Goal: Navigation & Orientation: Find specific page/section

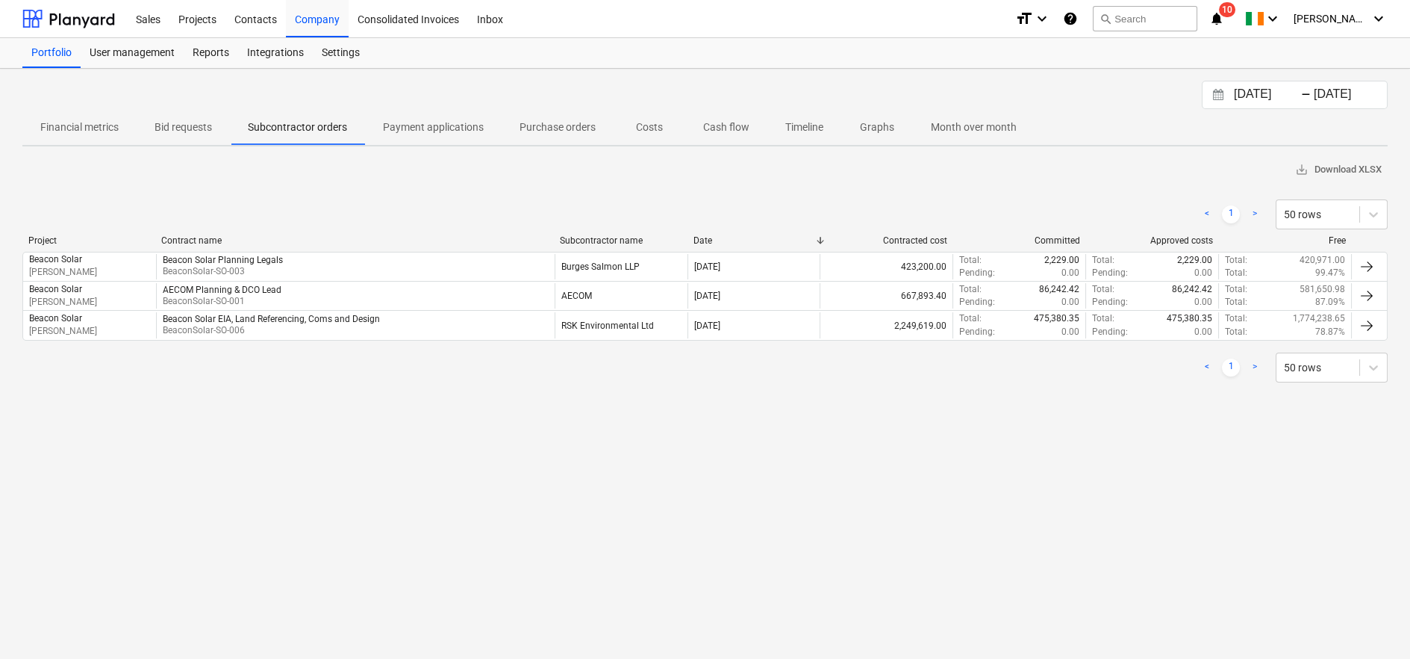
click at [458, 326] on div "Beacon Solar EIA, Land Referencing, Coms and Design BeaconSolar-SO-006" at bounding box center [355, 324] width 399 height 25
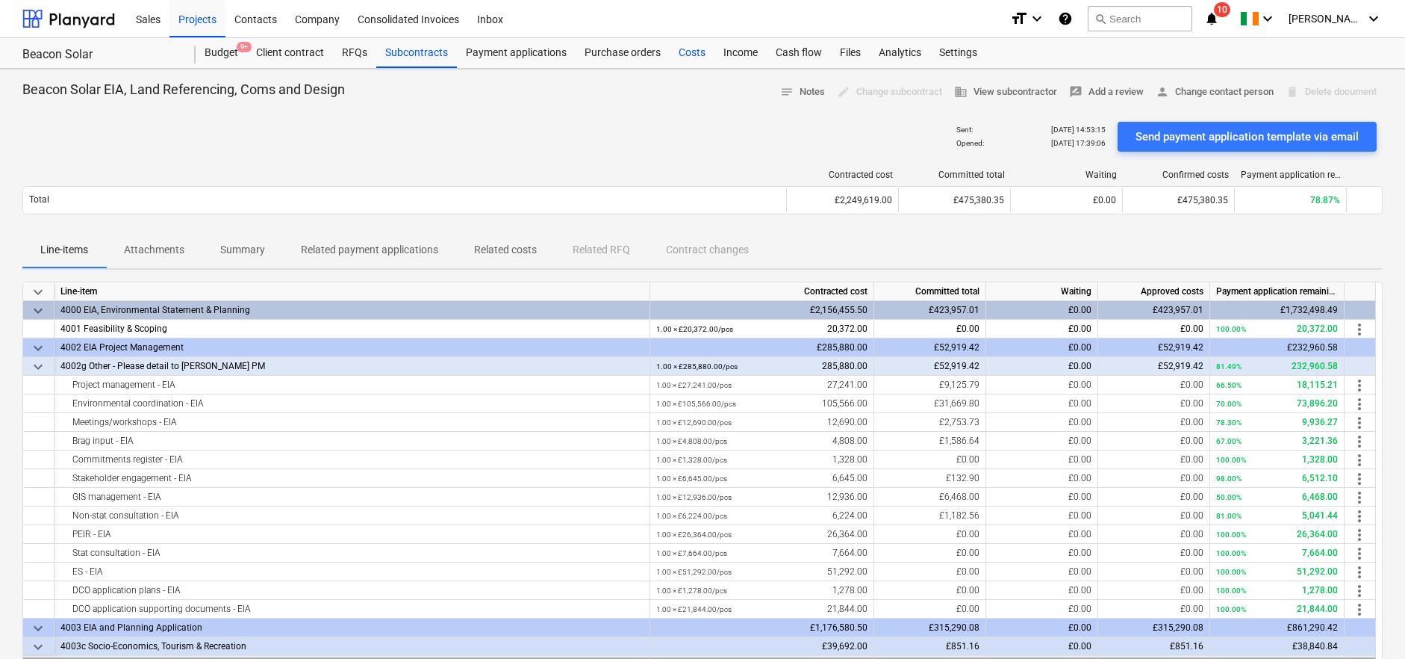
click at [685, 55] on div "Costs" at bounding box center [692, 53] width 45 height 30
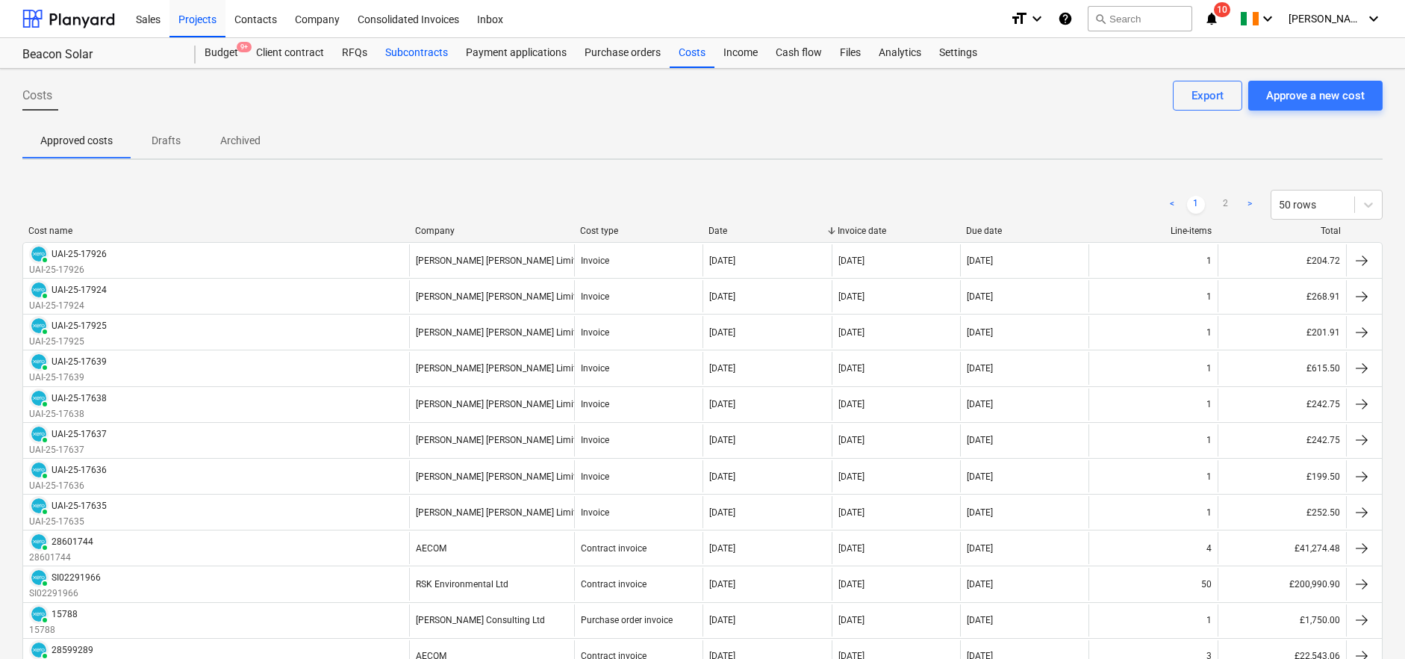
click at [420, 51] on div "Subcontracts" at bounding box center [416, 53] width 81 height 30
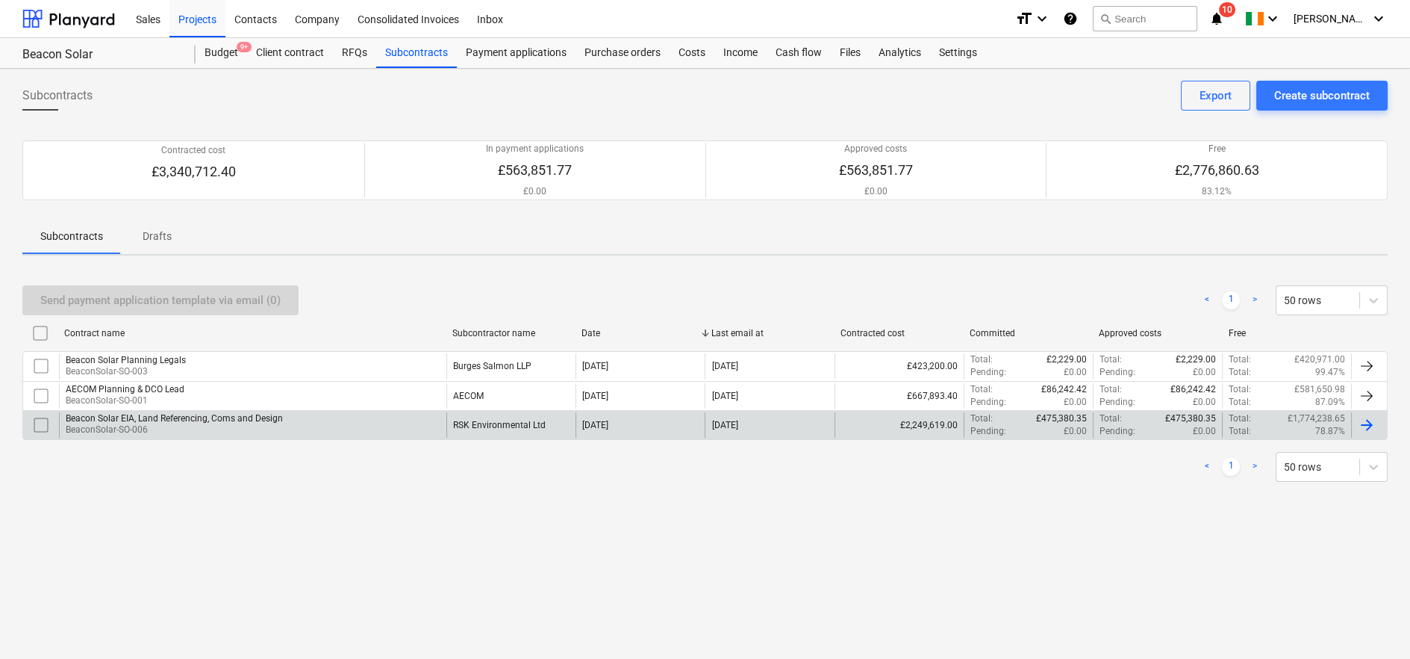
click at [477, 426] on div "RSK Environmental Ltd" at bounding box center [499, 425] width 93 height 10
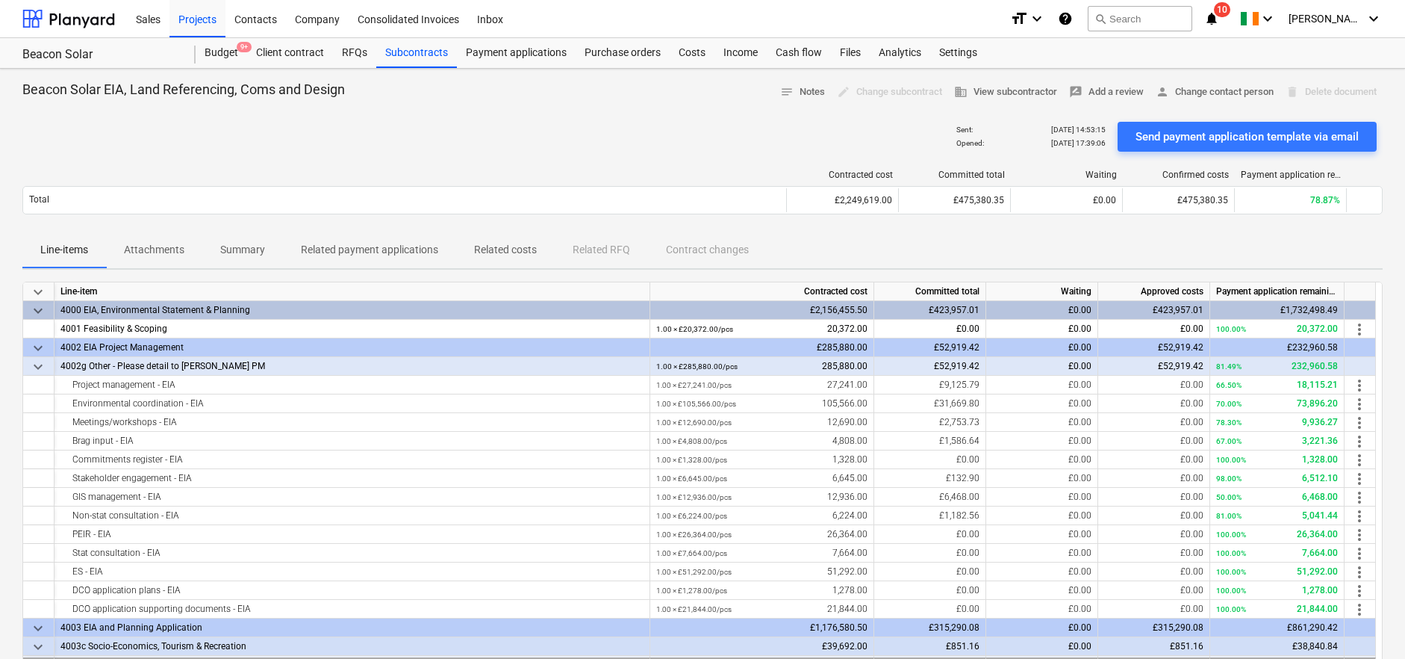
click at [249, 254] on p "Summary" at bounding box center [242, 250] width 45 height 16
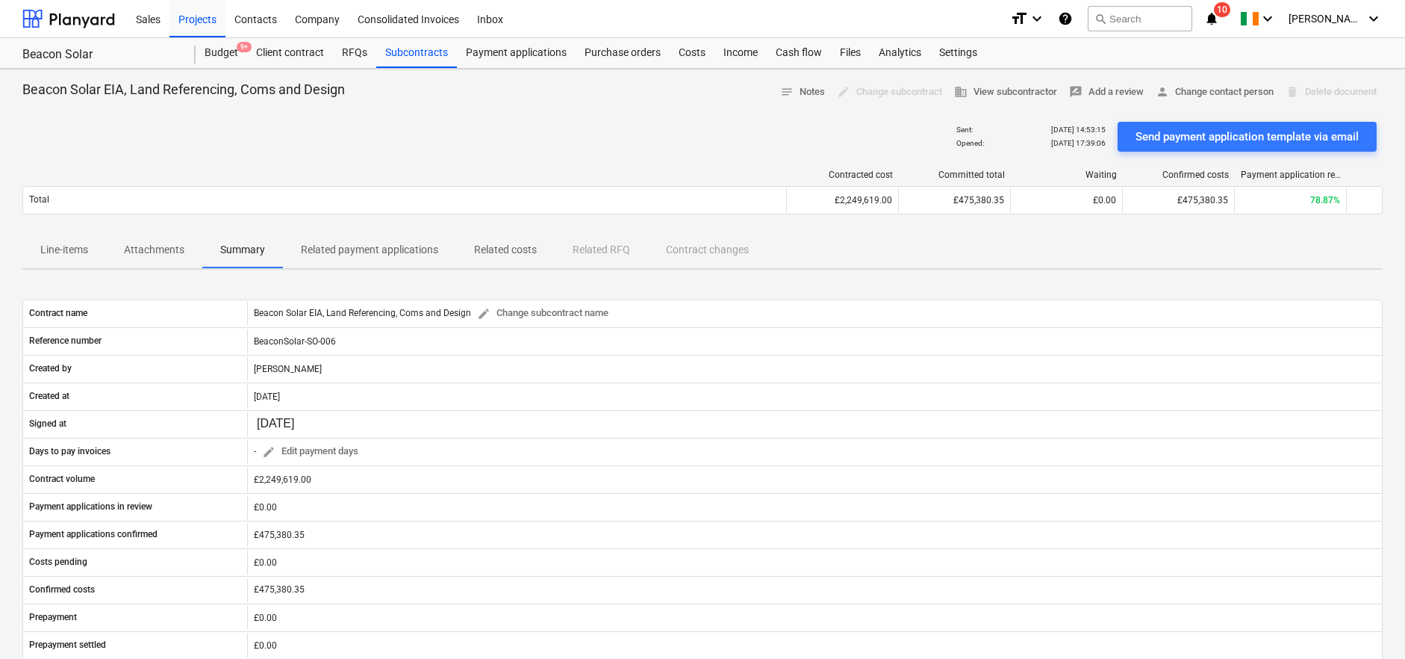
click at [396, 255] on p "Related payment applications" at bounding box center [369, 250] width 137 height 16
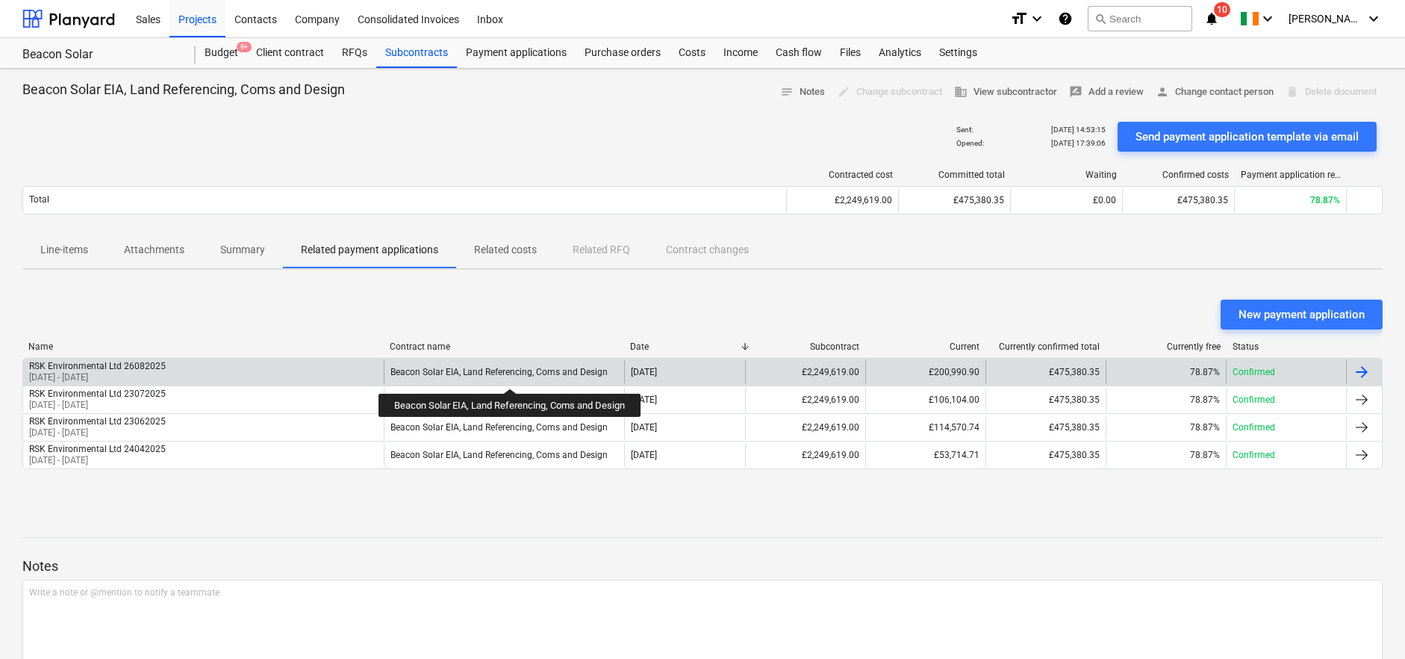
click at [511, 375] on div "Beacon Solar EIA, Land Referencing, Coms and Design" at bounding box center [499, 372] width 217 height 10
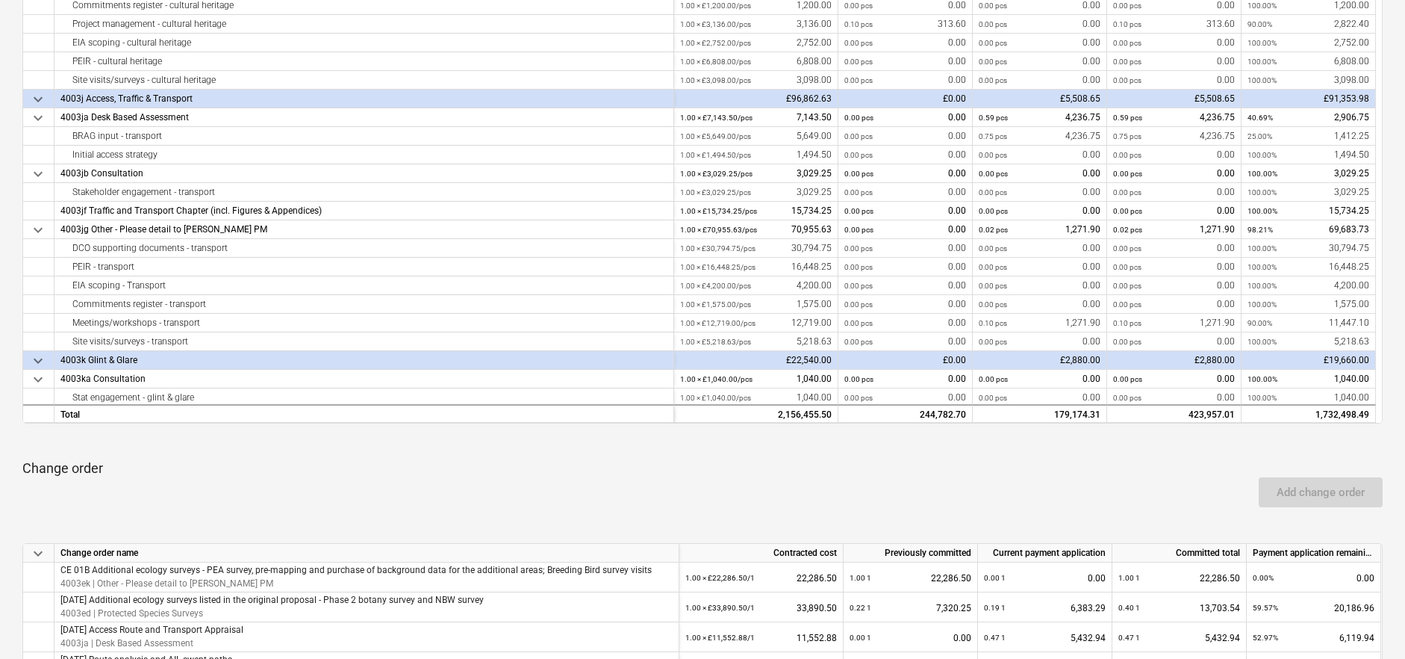
scroll to position [1659, 0]
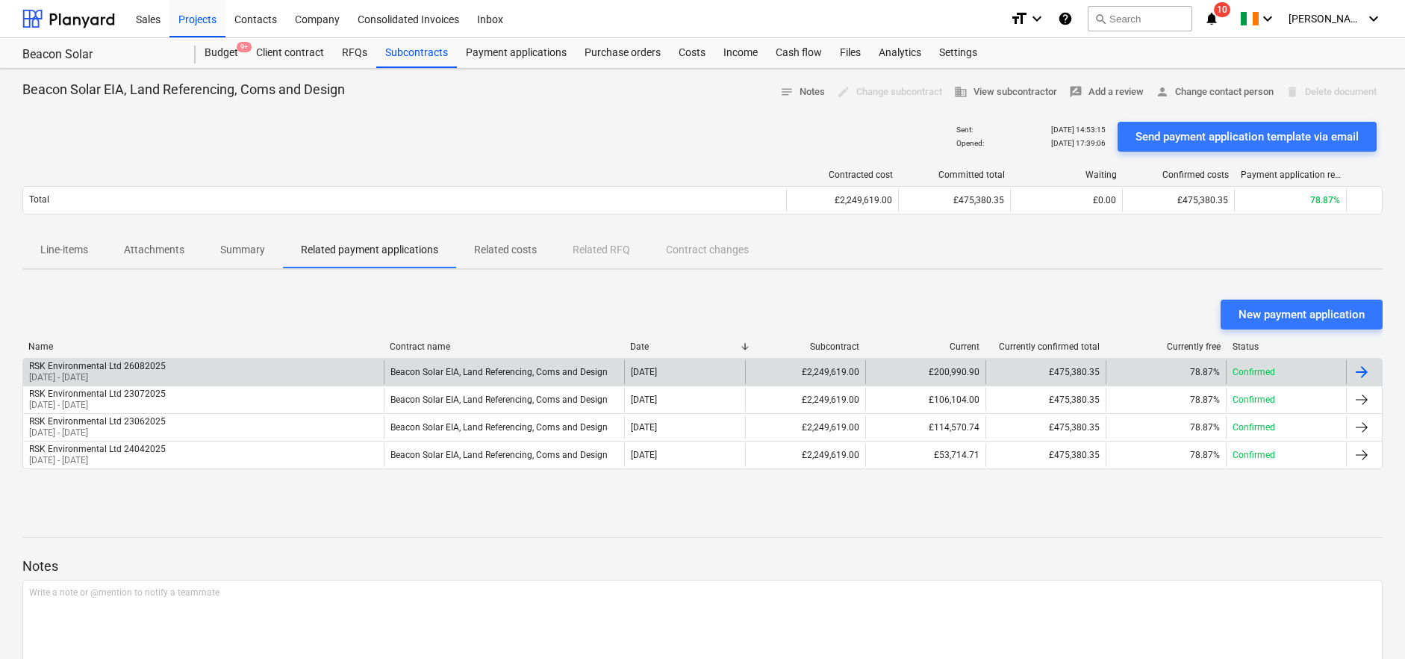
click at [690, 370] on div "[DATE]" at bounding box center [684, 372] width 120 height 24
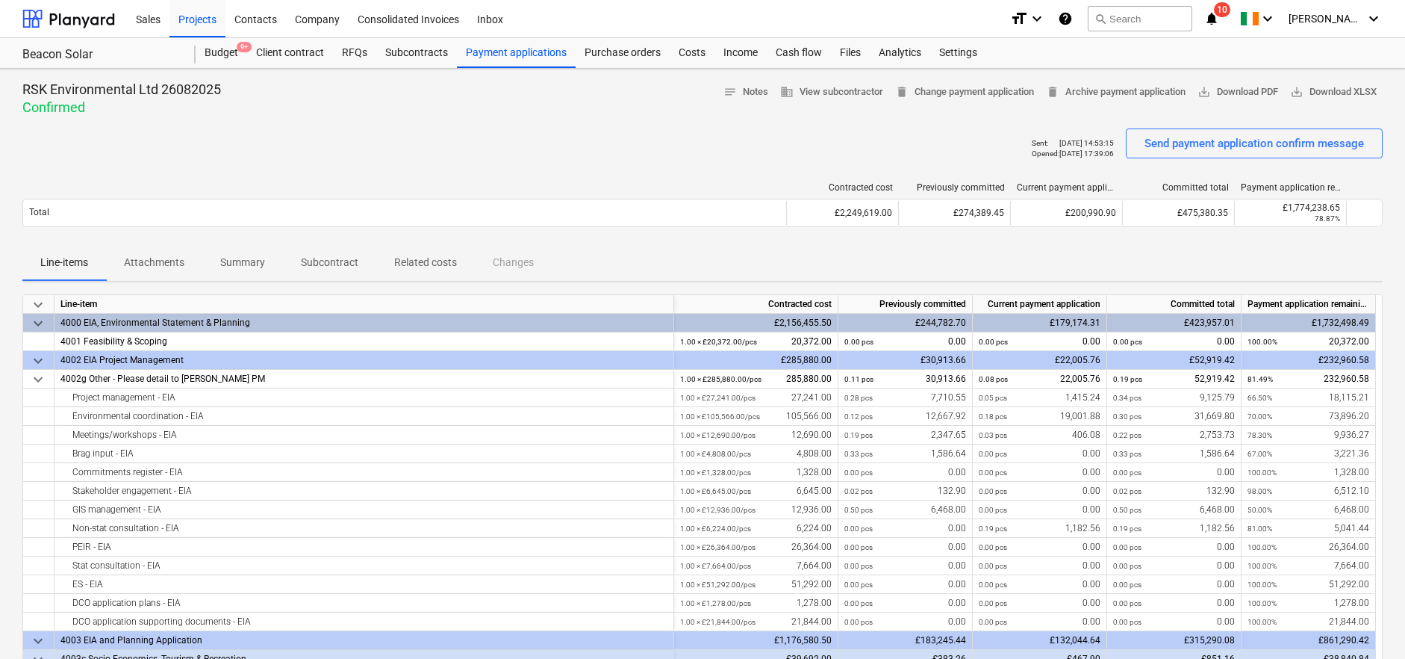
click at [238, 262] on p "Summary" at bounding box center [242, 263] width 45 height 16
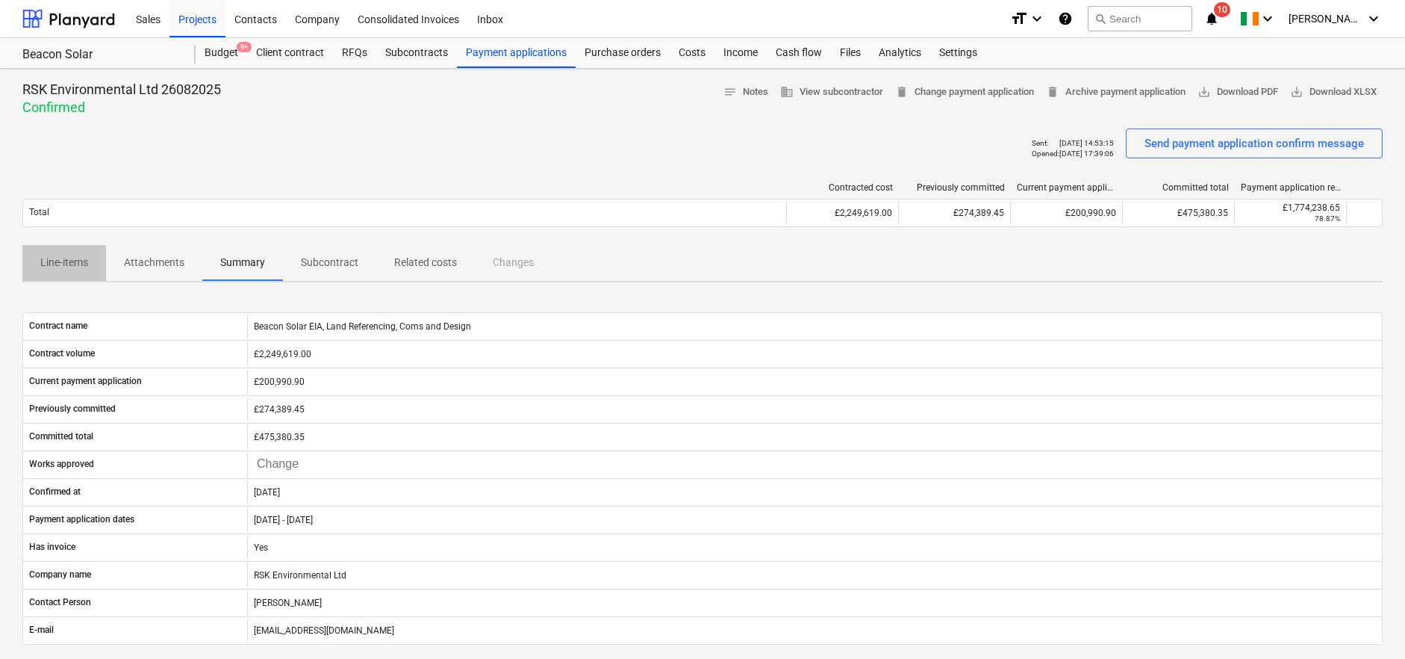
click at [87, 260] on p "Line-items" at bounding box center [64, 263] width 48 height 16
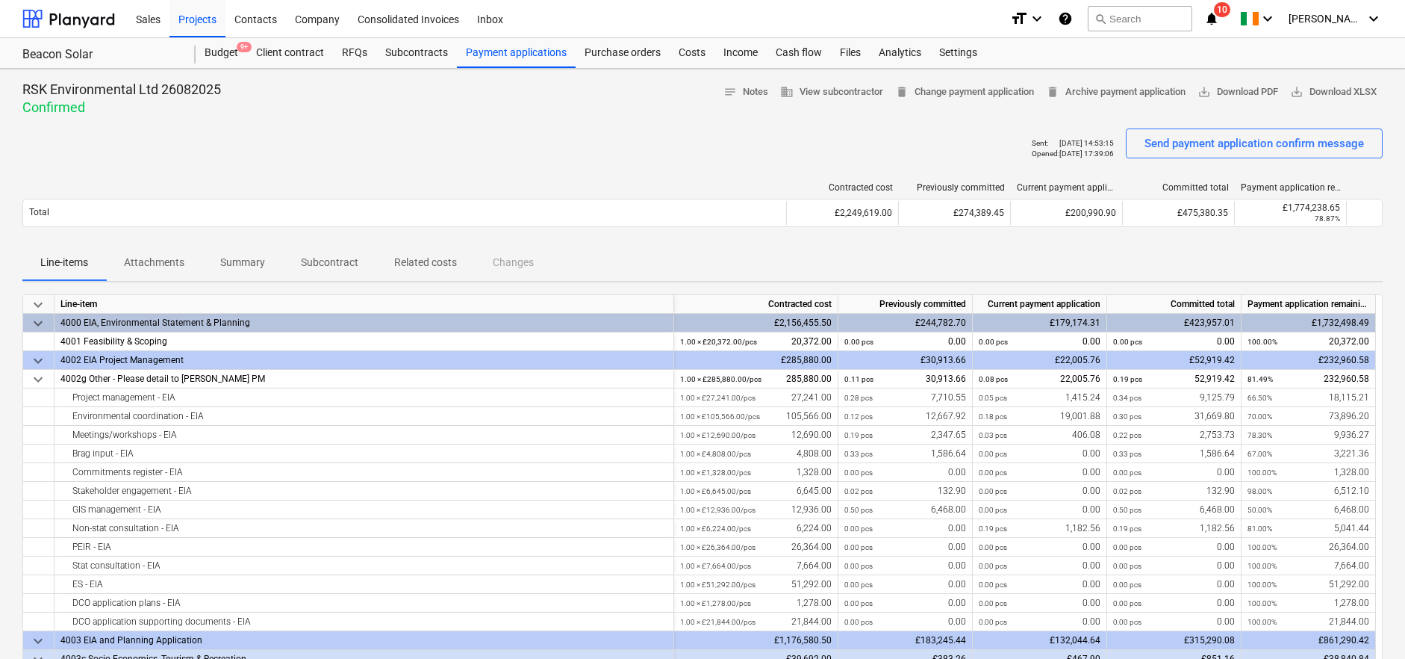
click at [243, 268] on p "Summary" at bounding box center [242, 263] width 45 height 16
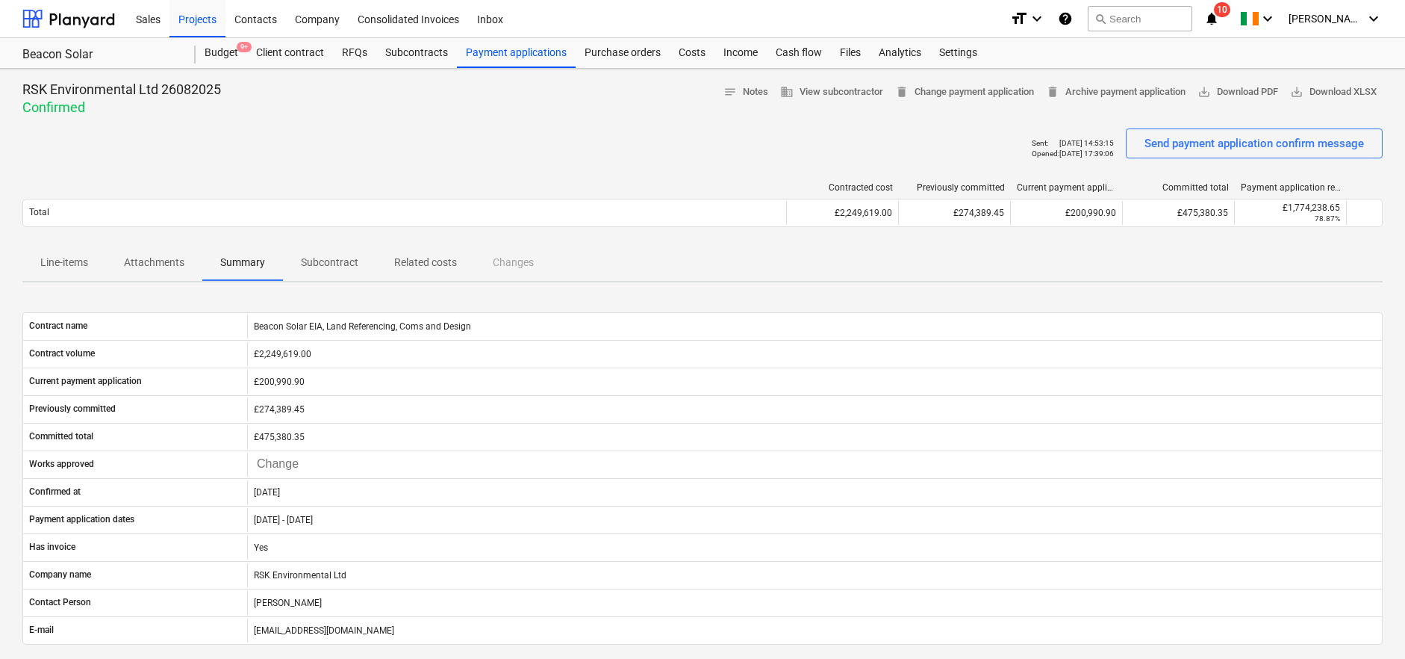
click at [318, 261] on p "Subcontract" at bounding box center [329, 263] width 57 height 16
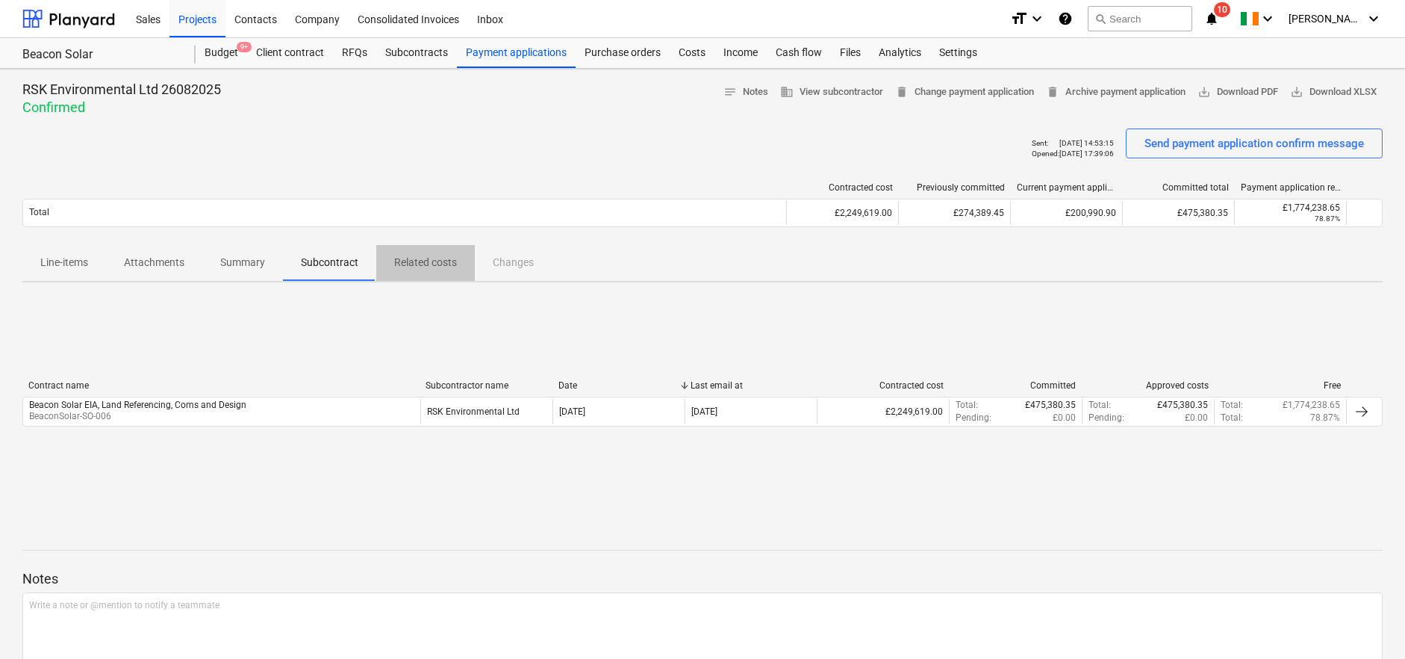
click at [412, 262] on p "Related costs" at bounding box center [425, 263] width 63 height 16
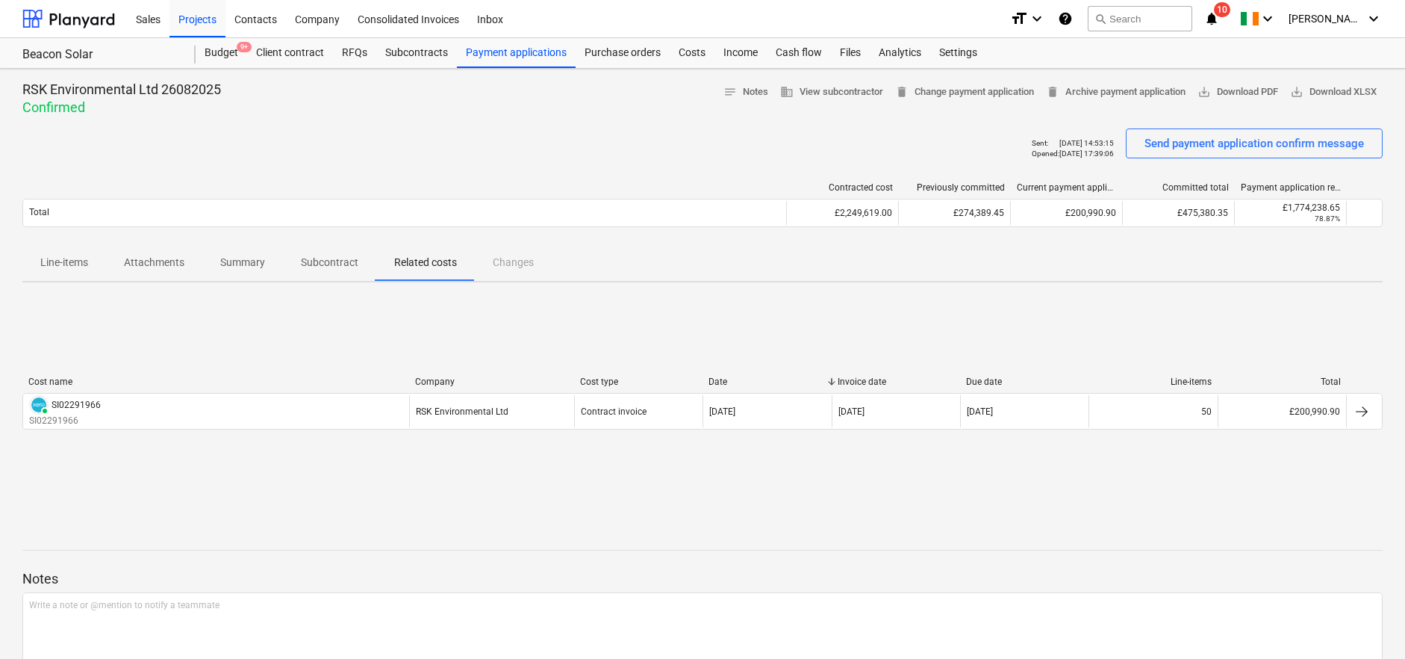
click at [236, 264] on p "Summary" at bounding box center [242, 263] width 45 height 16
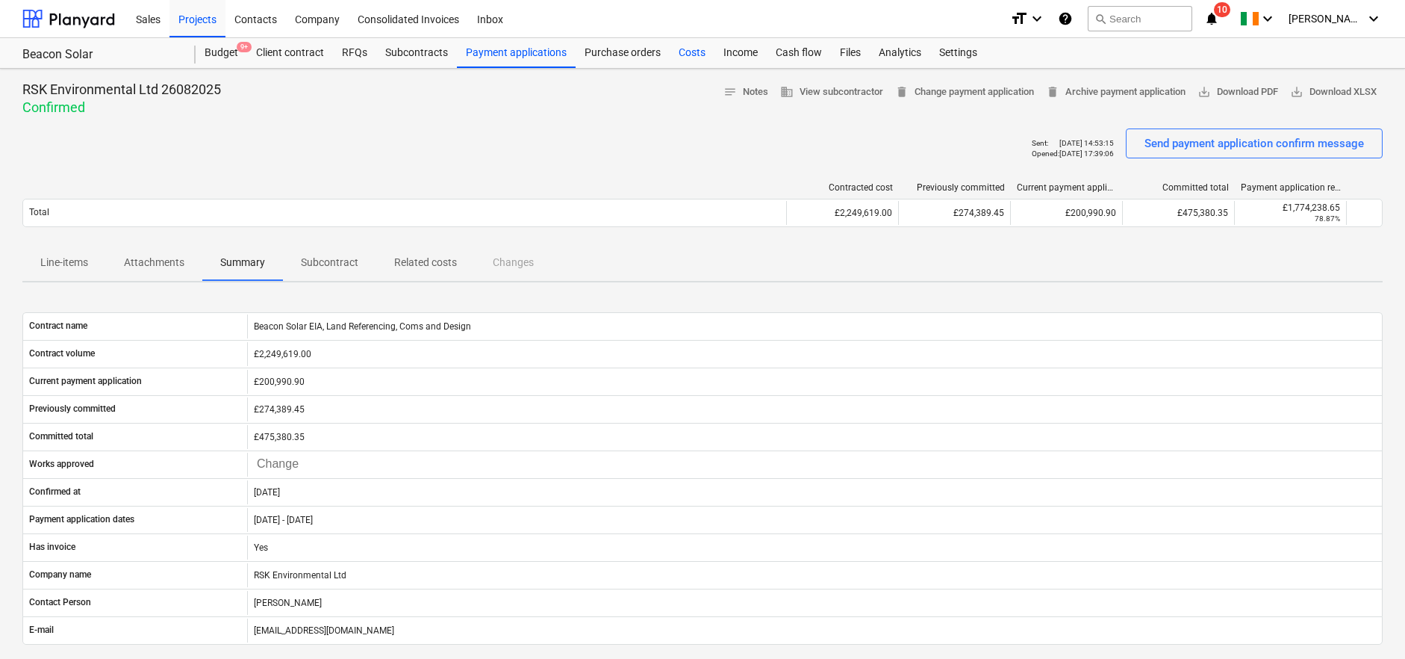
click at [689, 51] on div "Costs" at bounding box center [692, 53] width 45 height 30
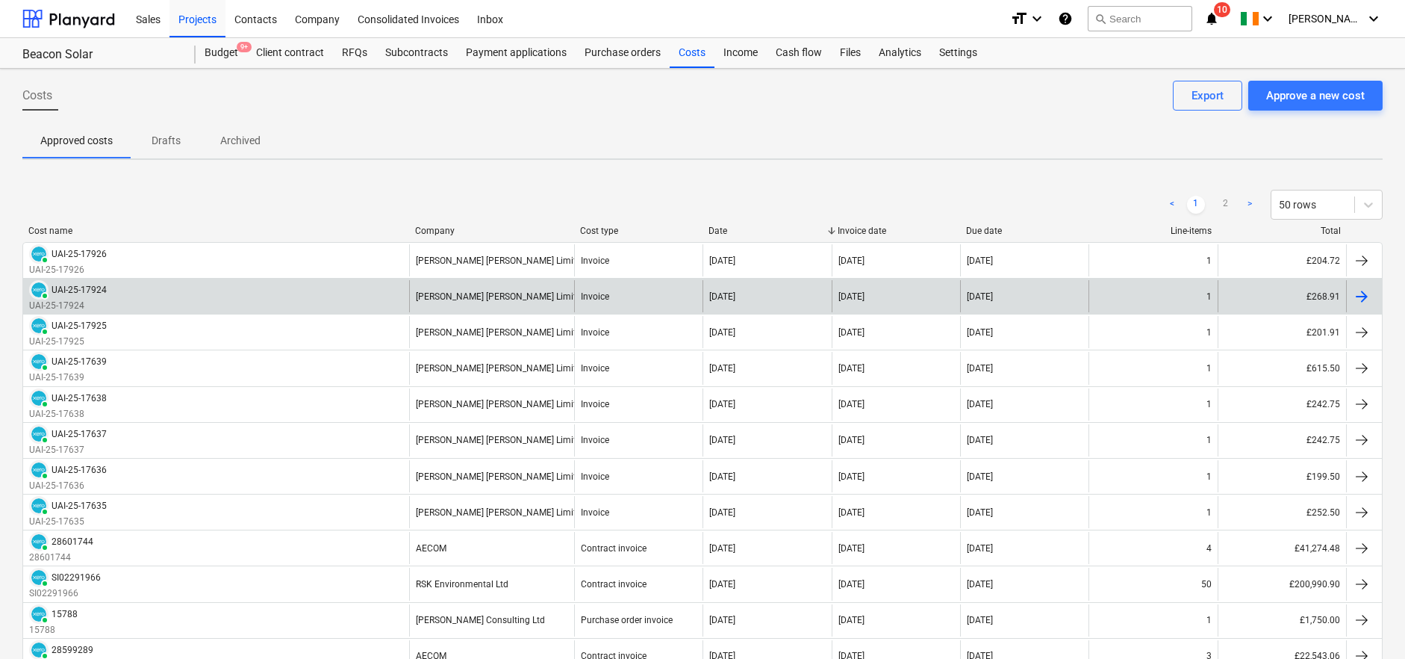
scroll to position [83, 0]
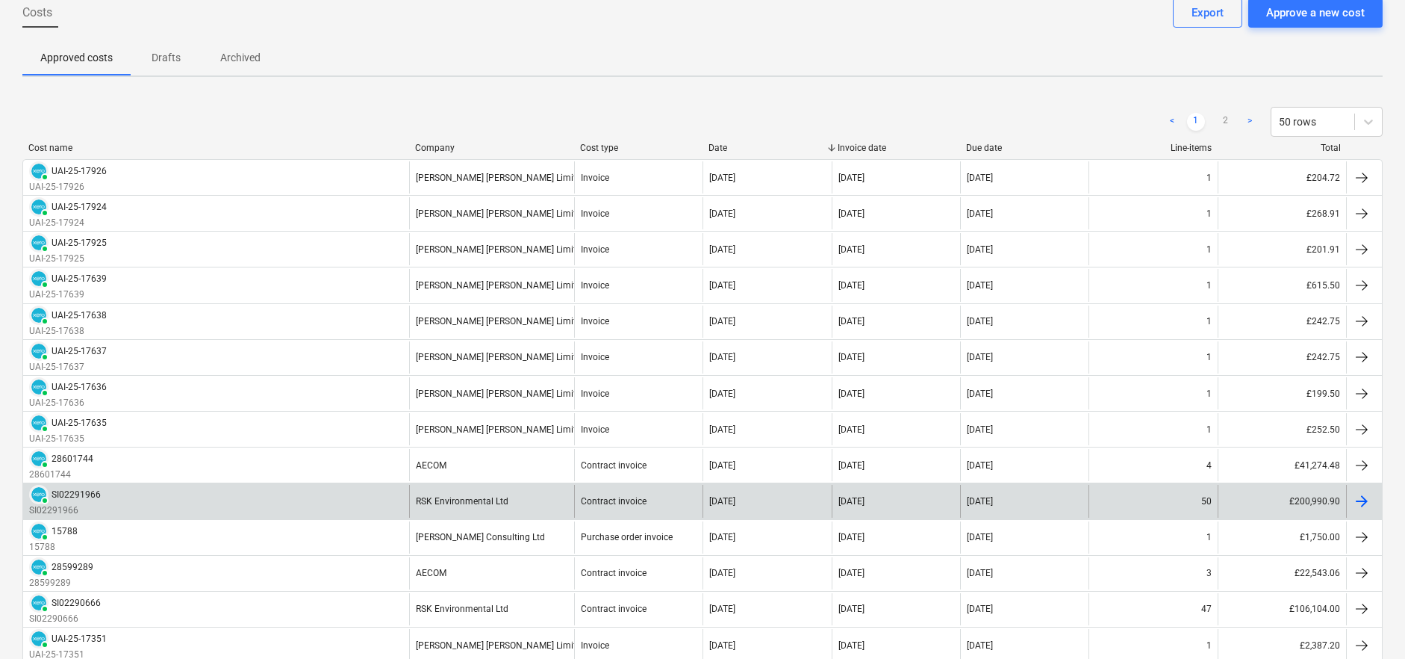
click at [473, 506] on div "RSK Environmental Ltd" at bounding box center [491, 501] width 165 height 32
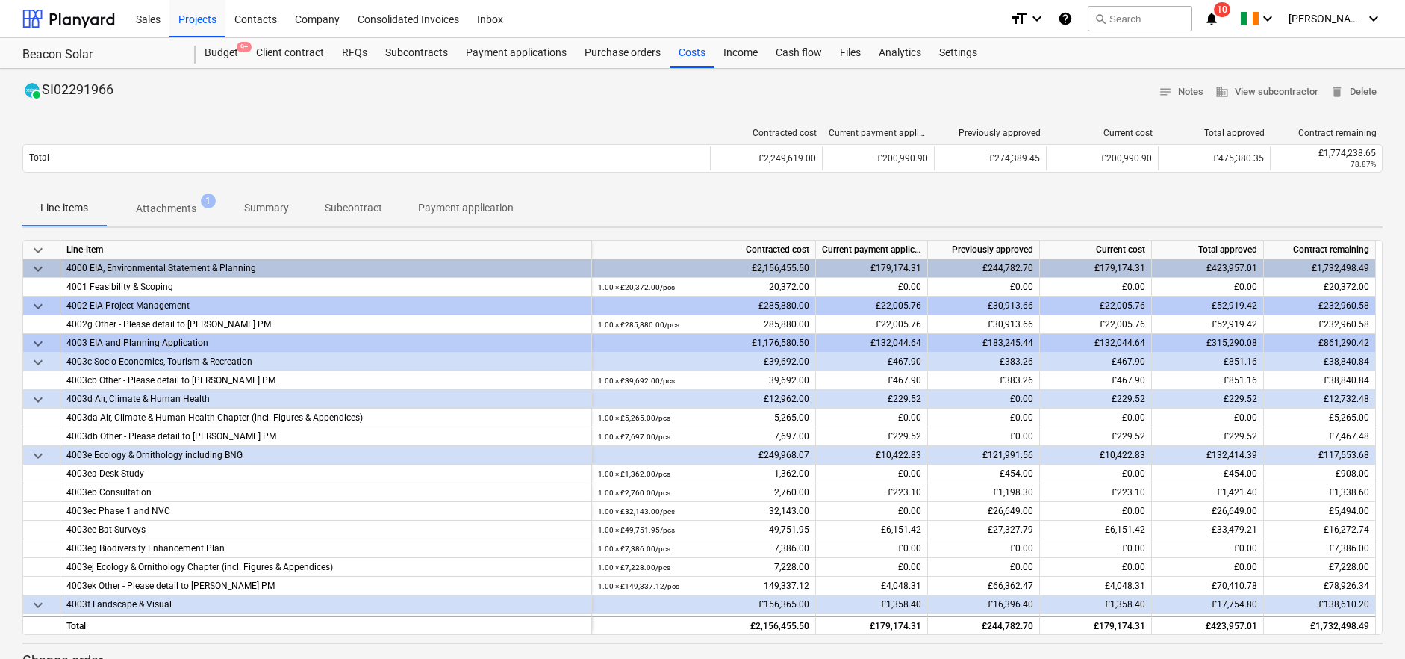
click at [252, 208] on p "Summary" at bounding box center [266, 208] width 45 height 16
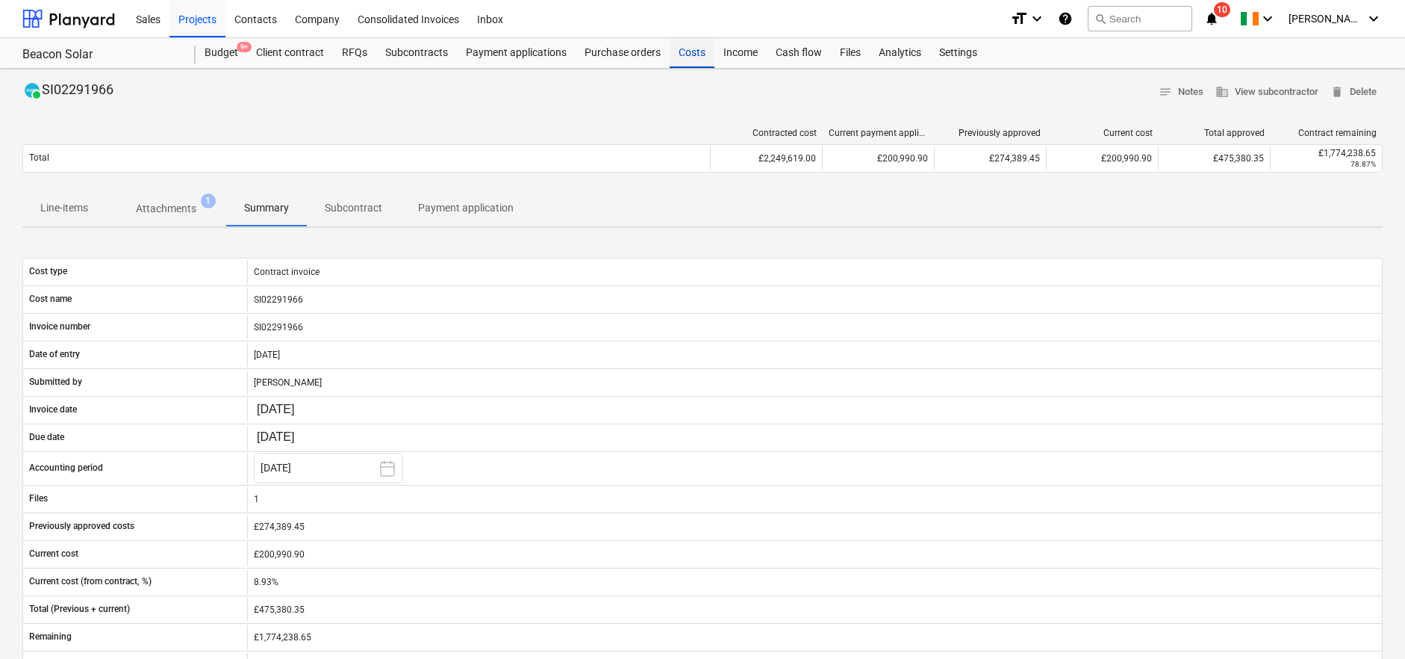
click at [695, 55] on div "Costs" at bounding box center [692, 53] width 45 height 30
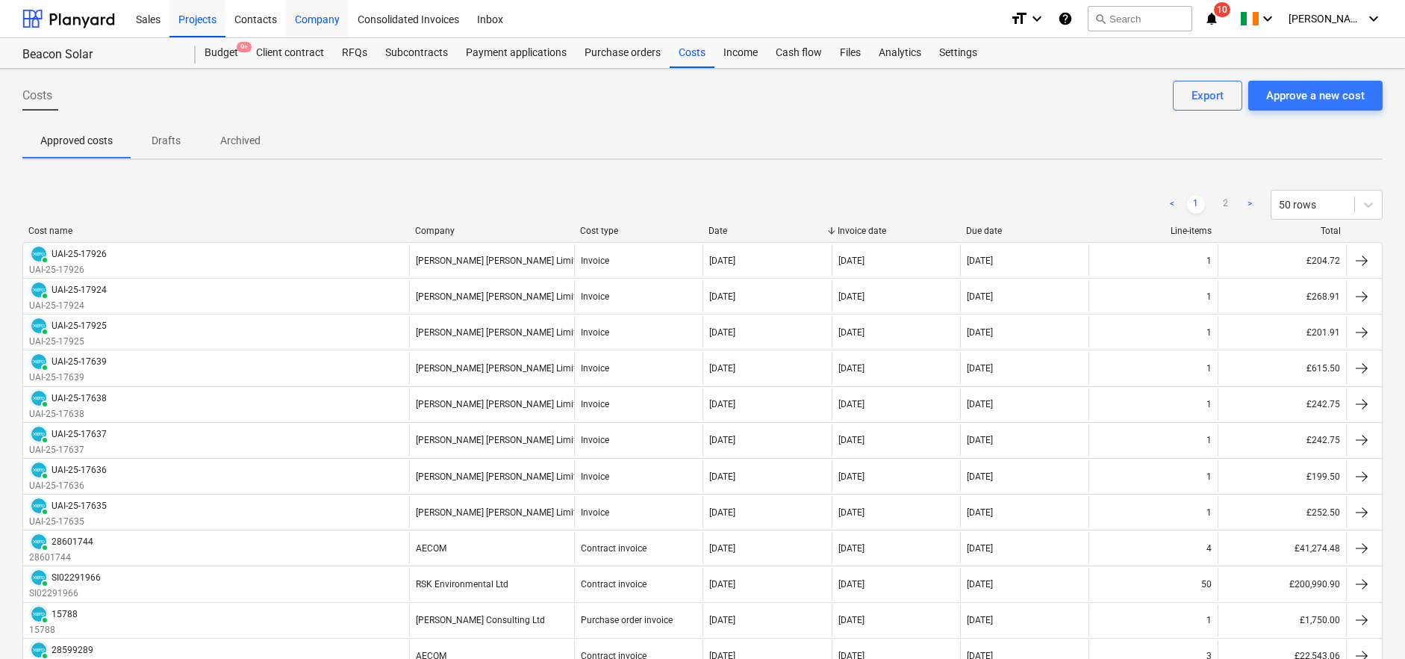
click at [306, 22] on div "Company" at bounding box center [317, 18] width 63 height 38
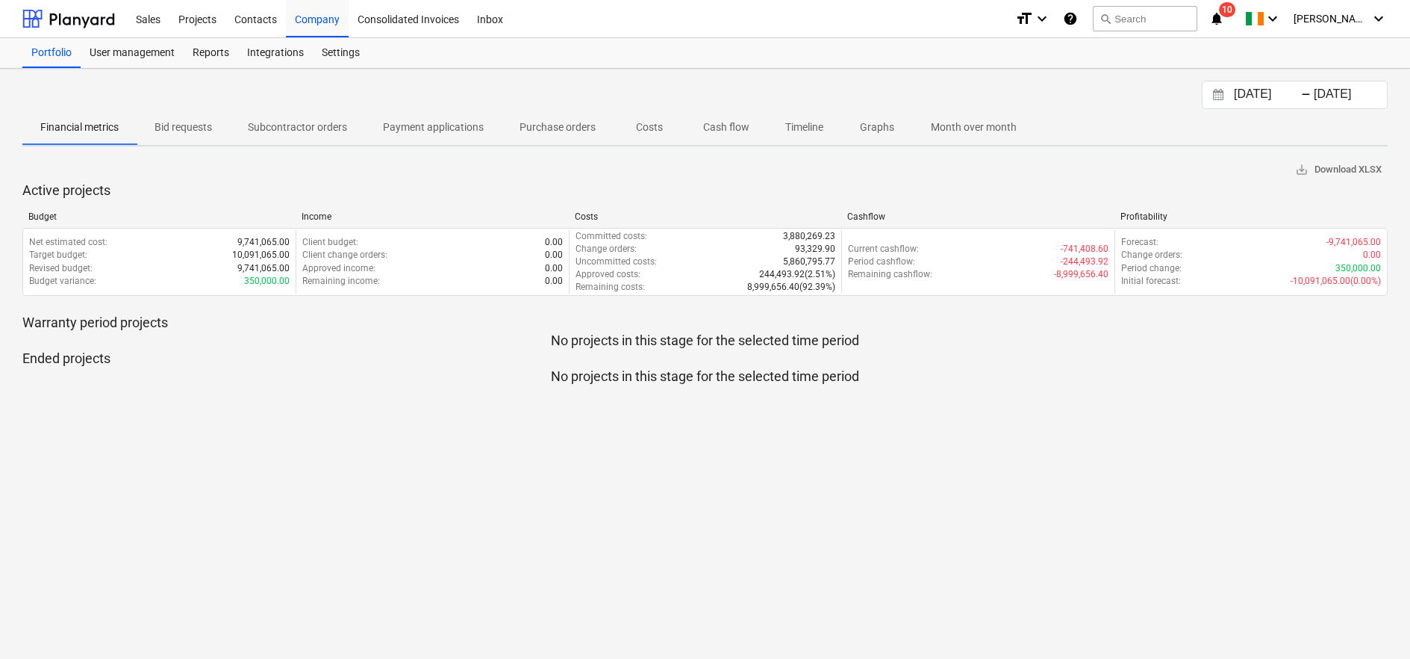
click at [644, 127] on p "Costs" at bounding box center [650, 127] width 36 height 16
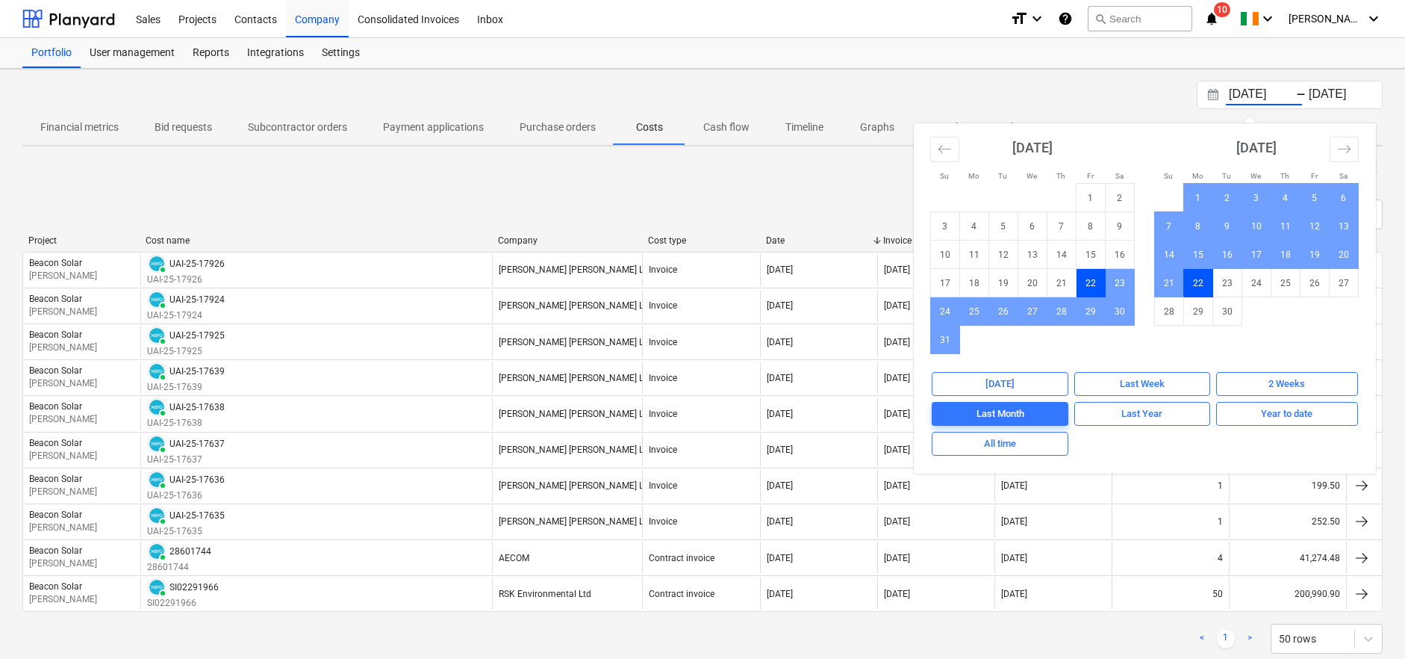
click at [1256, 94] on input "[DATE]" at bounding box center [1264, 94] width 76 height 21
click at [1016, 449] on div "All time" at bounding box center [1000, 443] width 32 height 17
type input "[DATE]"
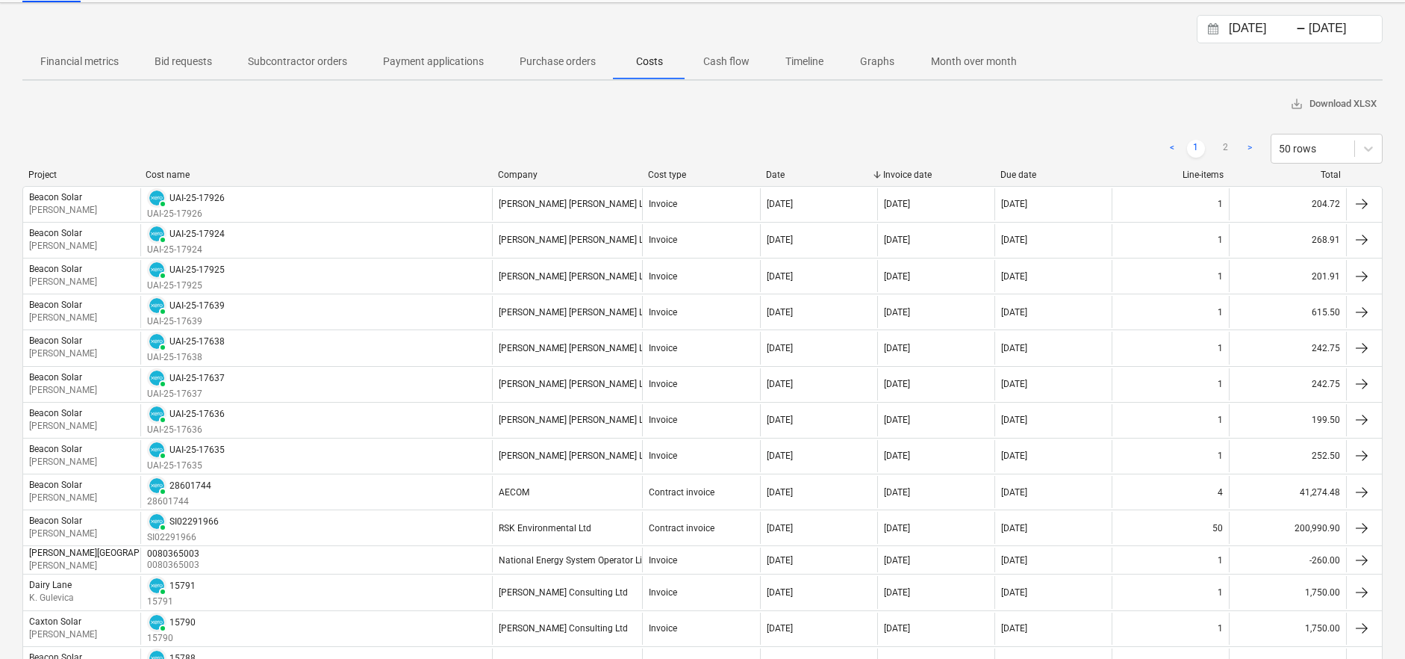
scroll to position [166, 0]
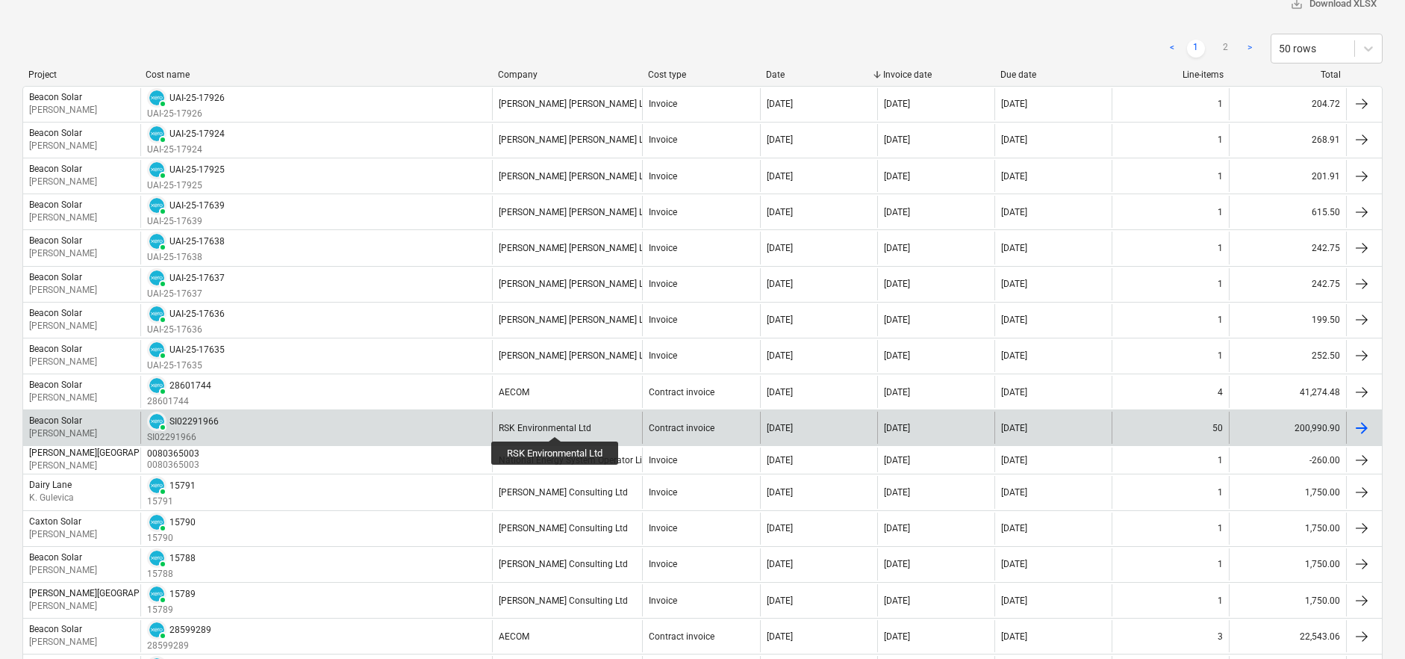
click at [556, 424] on div "RSK Environmental Ltd" at bounding box center [545, 428] width 93 height 10
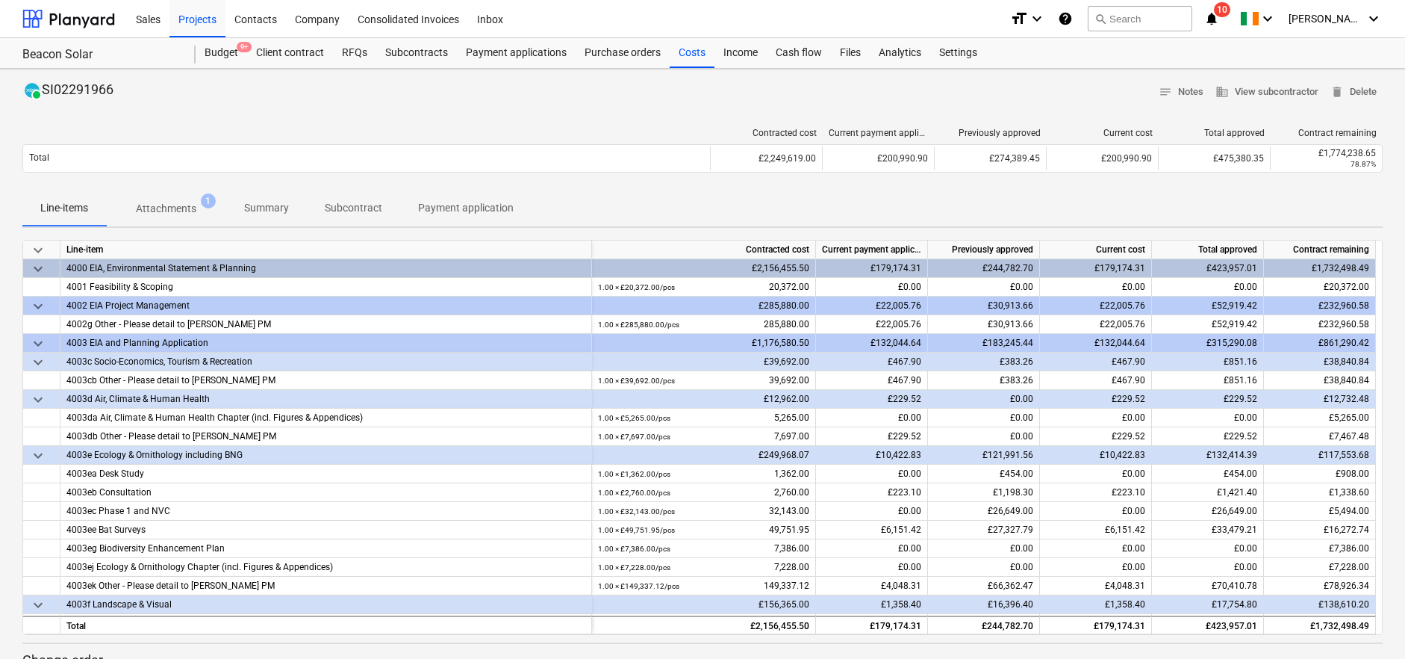
click at [267, 205] on p "Summary" at bounding box center [266, 208] width 45 height 16
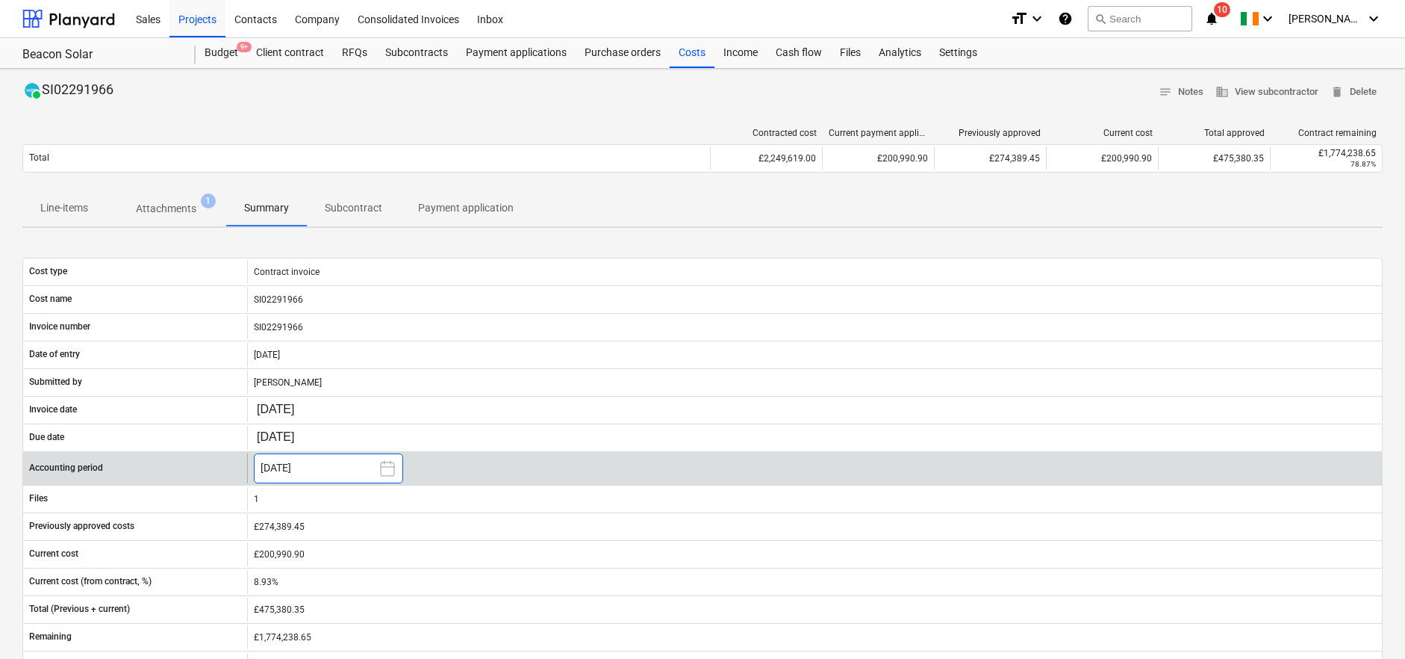
click at [389, 469] on icon at bounding box center [388, 468] width 18 height 18
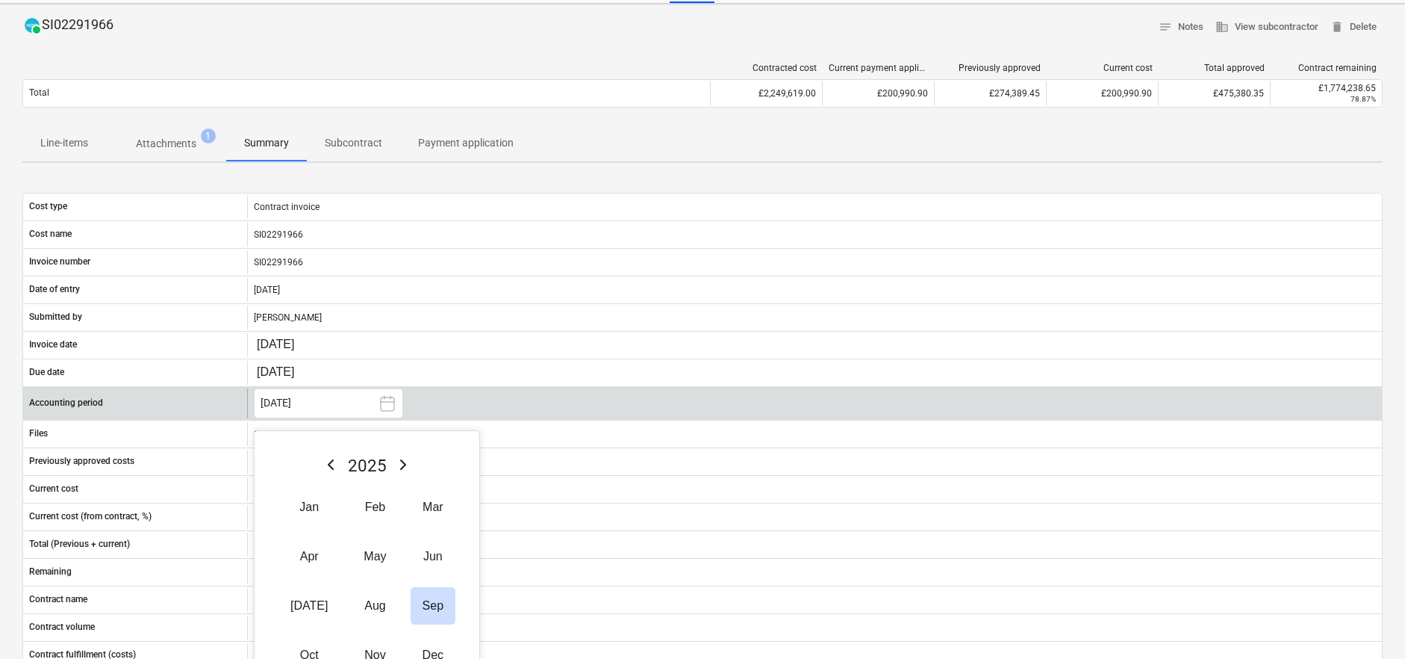
scroll to position [166, 0]
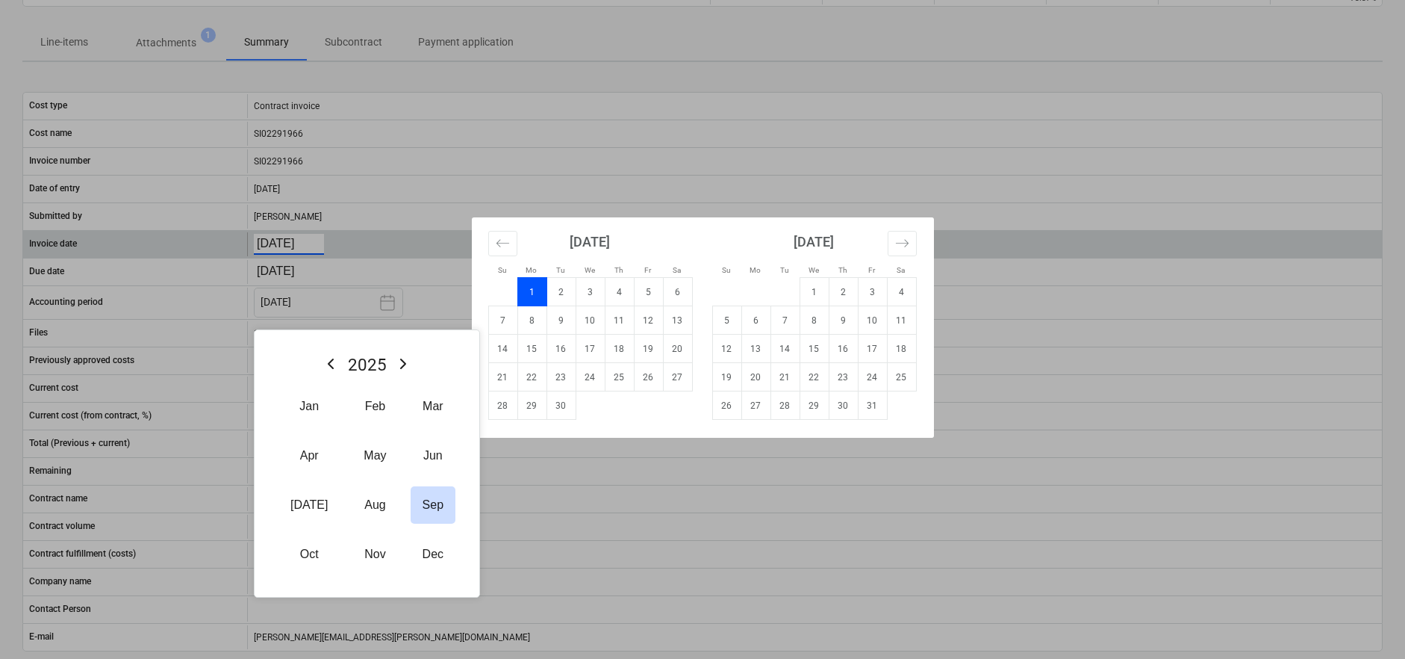
click at [275, 245] on body "Sales Projects Contacts Company Consolidated Invoices Inbox format_size keyboar…" at bounding box center [702, 163] width 1405 height 659
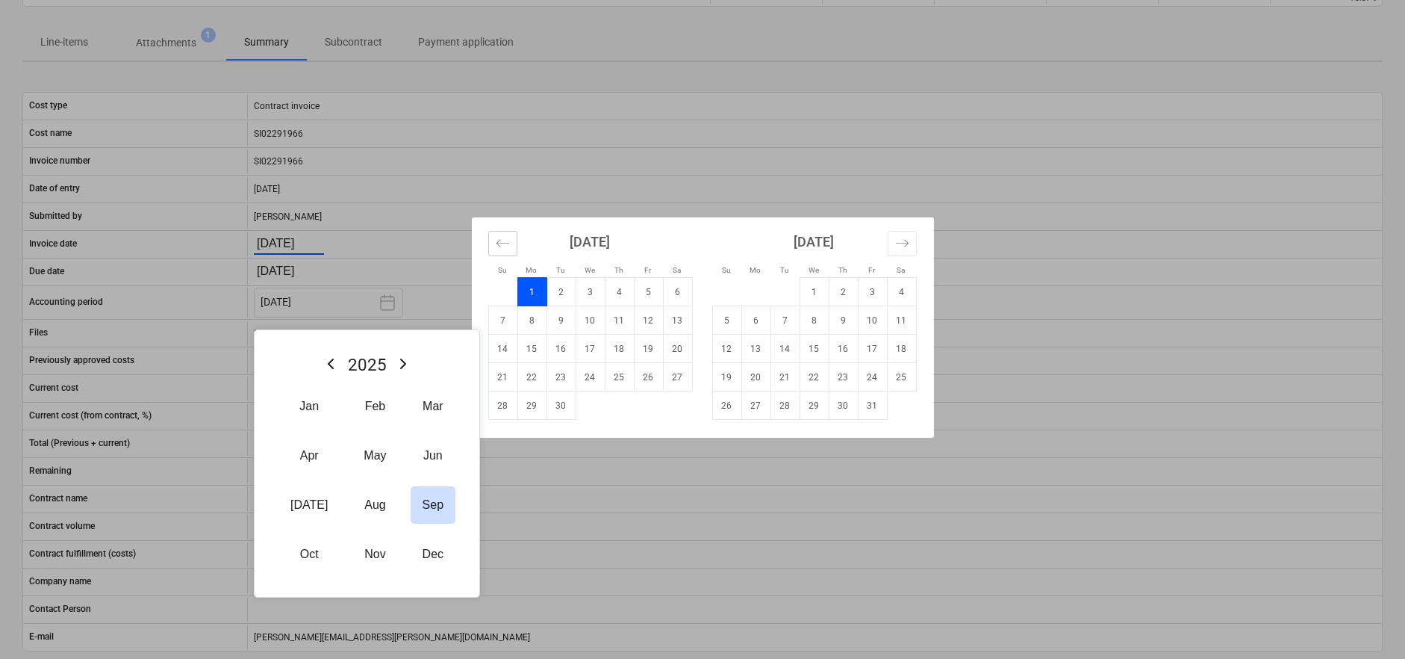
click at [505, 244] on icon "Move backward to switch to the previous month." at bounding box center [503, 243] width 14 height 14
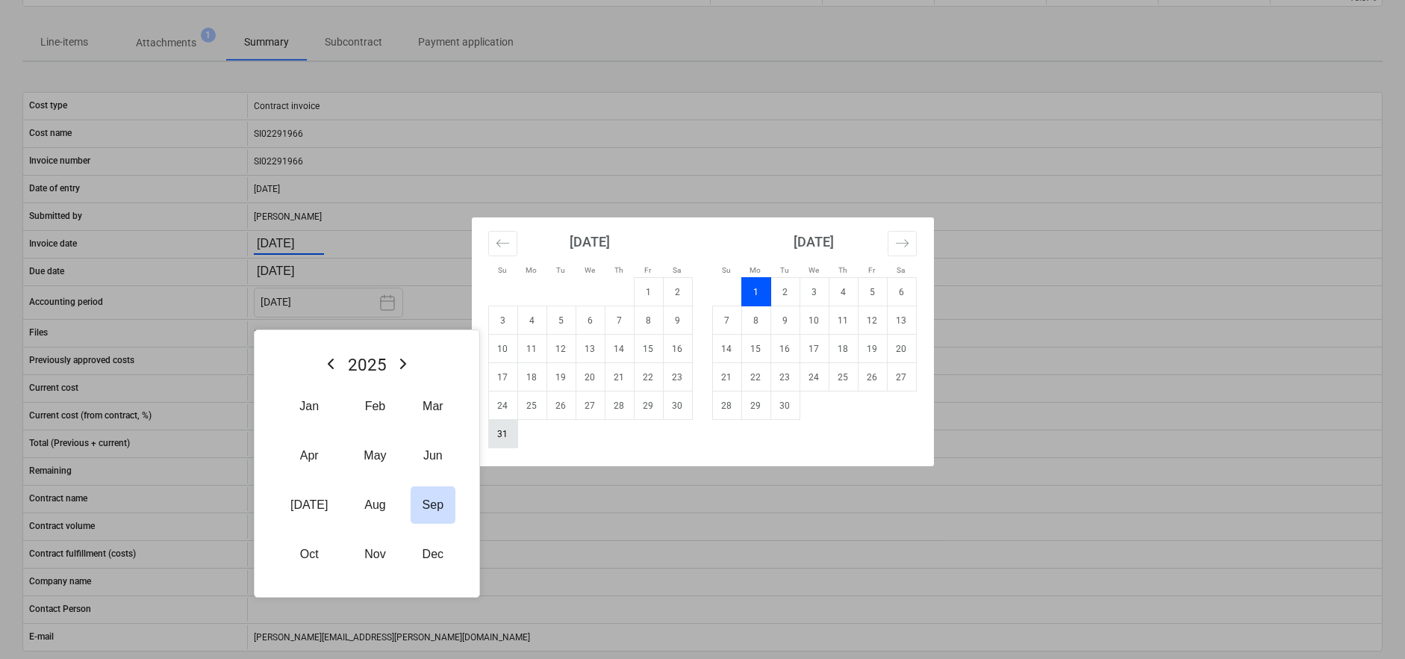
click at [505, 436] on td "31" at bounding box center [502, 434] width 29 height 28
type input "[DATE]"
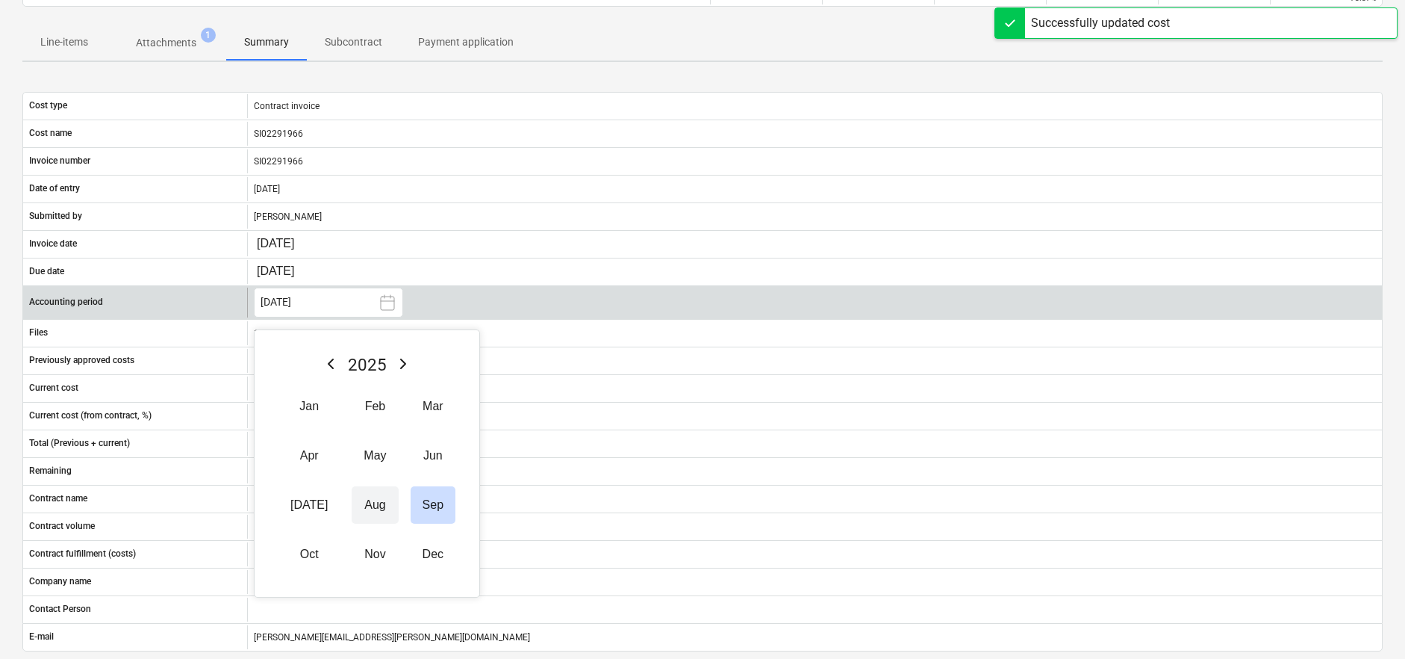
click at [354, 512] on button "Aug" at bounding box center [375, 504] width 46 height 37
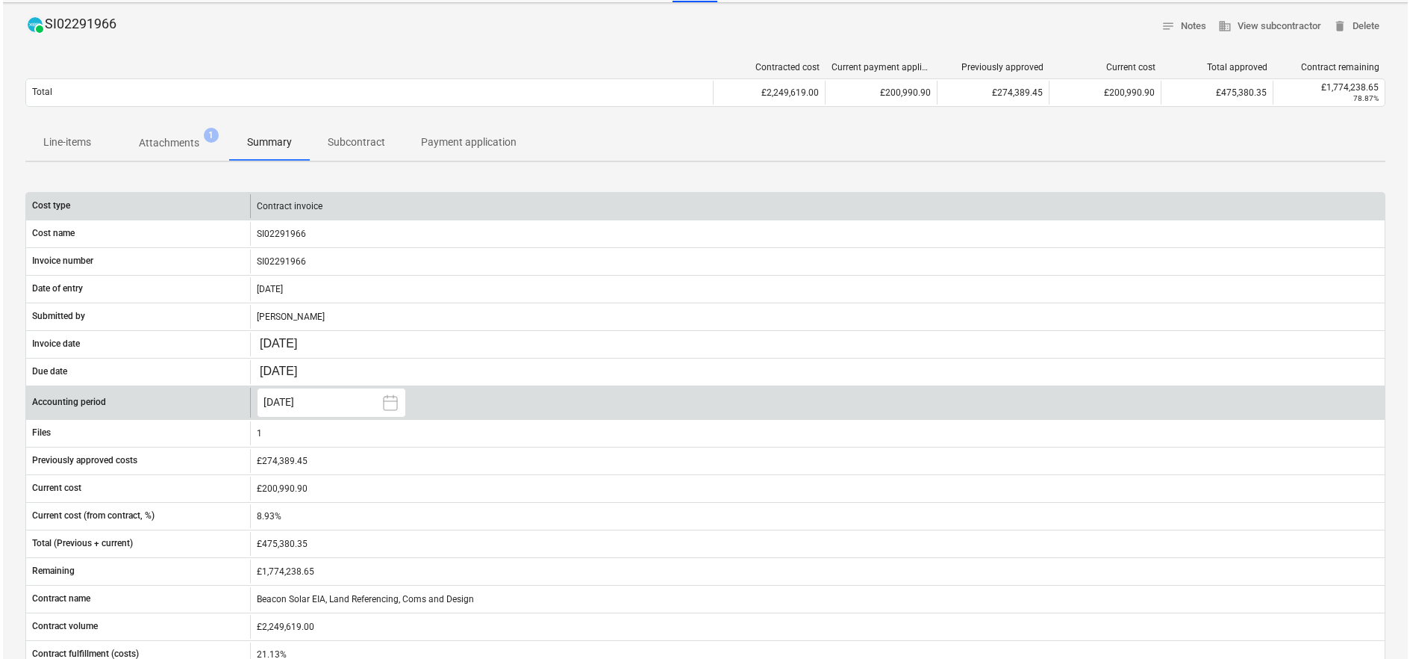
scroll to position [0, 0]
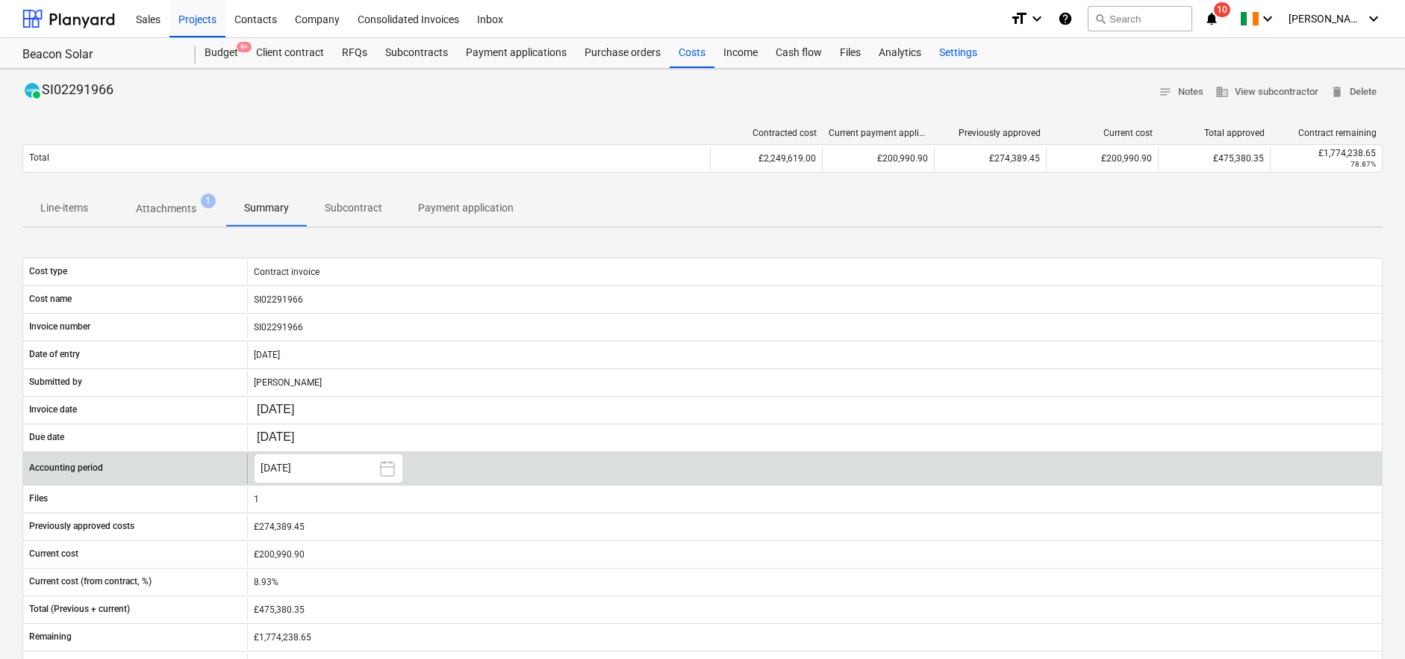
click at [947, 54] on div "Settings" at bounding box center [958, 53] width 56 height 30
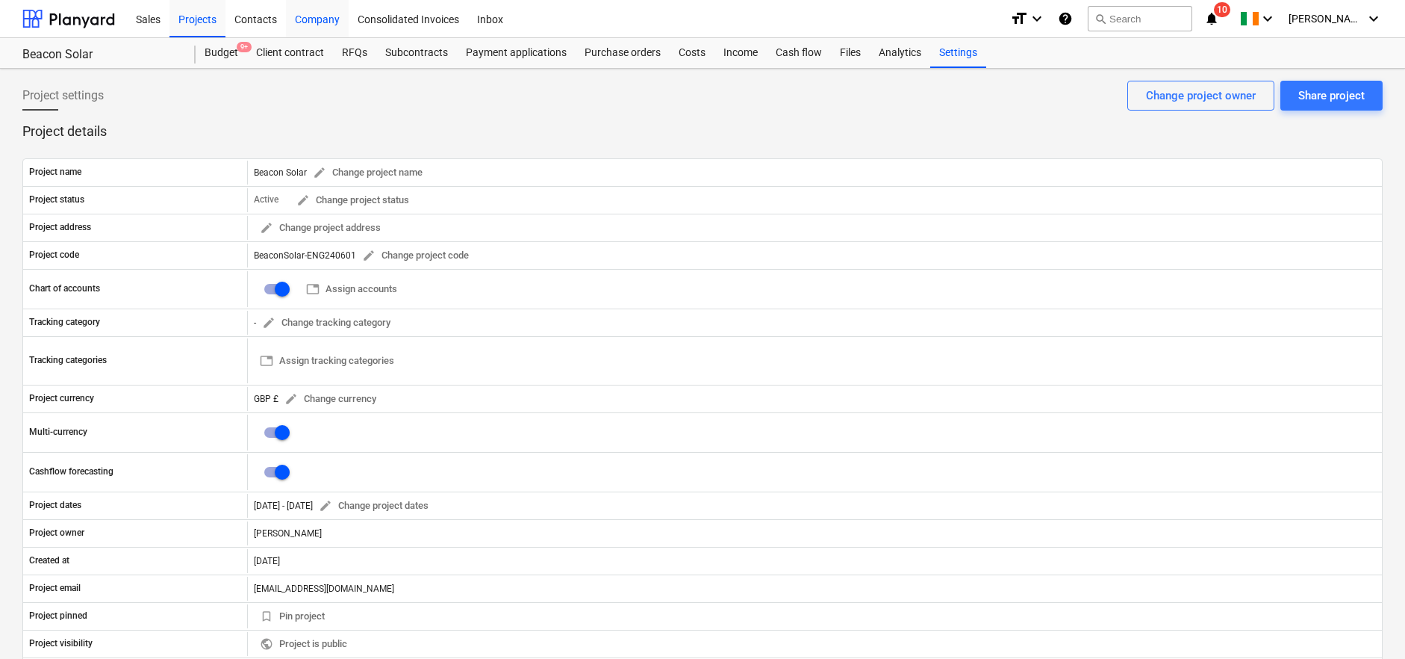
click at [320, 19] on div "Company" at bounding box center [317, 18] width 63 height 38
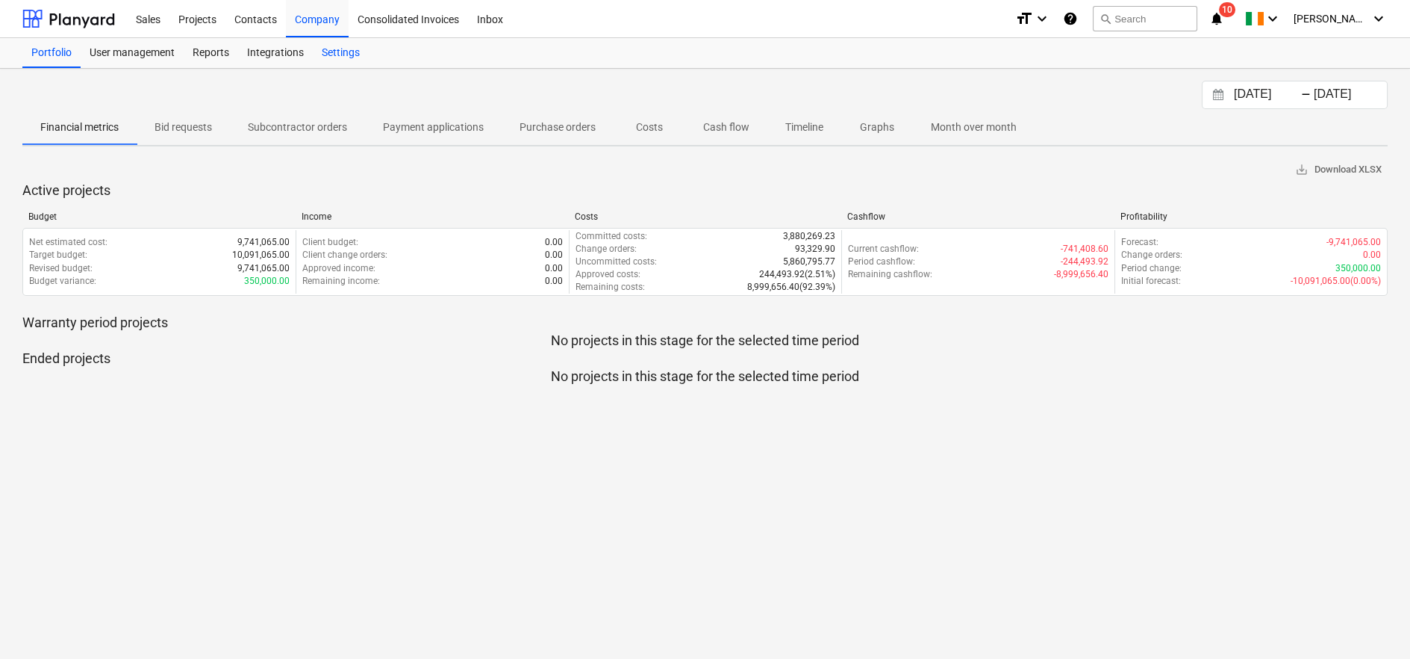
click at [329, 49] on div "Settings" at bounding box center [341, 53] width 56 height 30
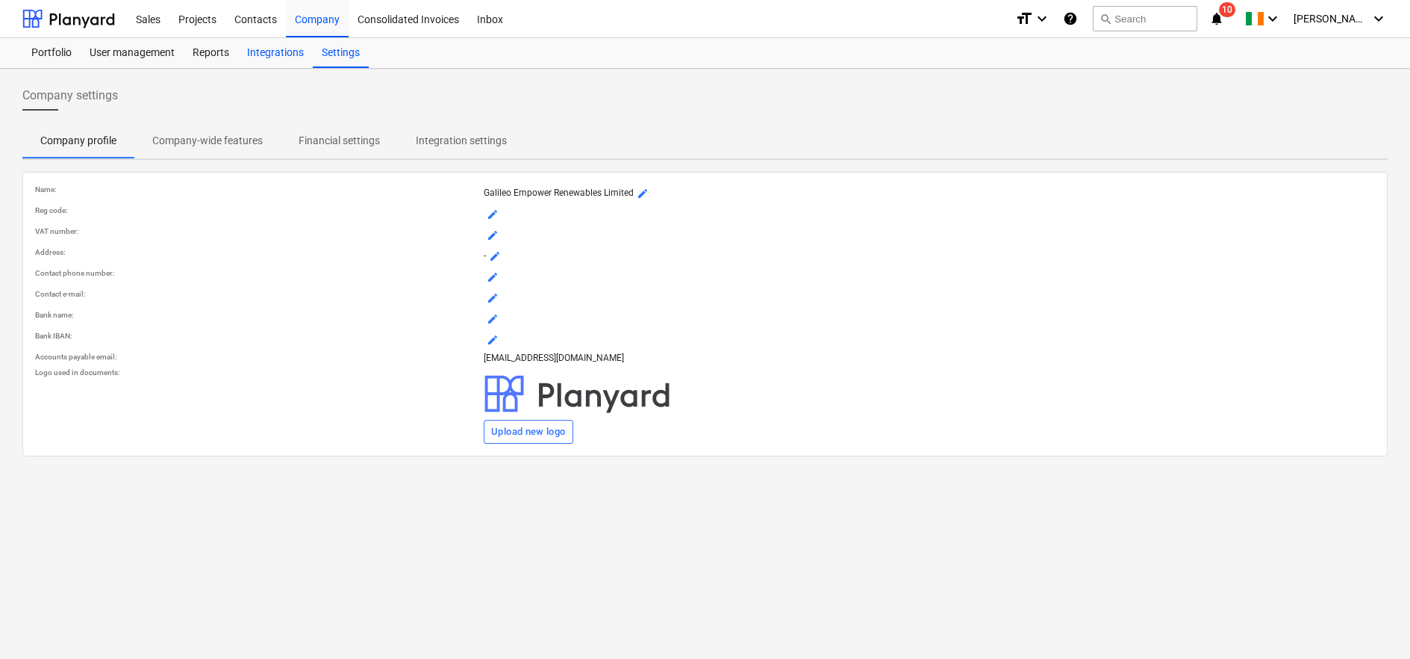
click at [270, 54] on div "Integrations" at bounding box center [275, 53] width 75 height 30
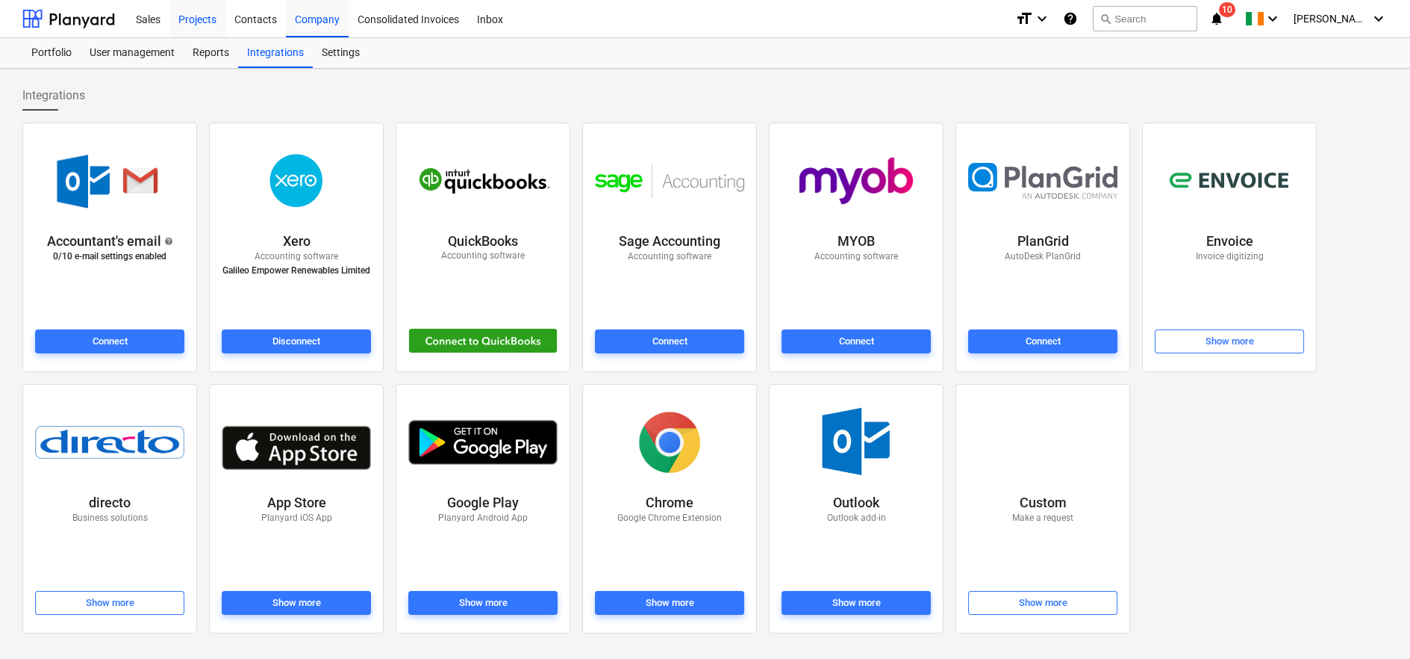
click at [202, 19] on div "Projects" at bounding box center [197, 18] width 56 height 38
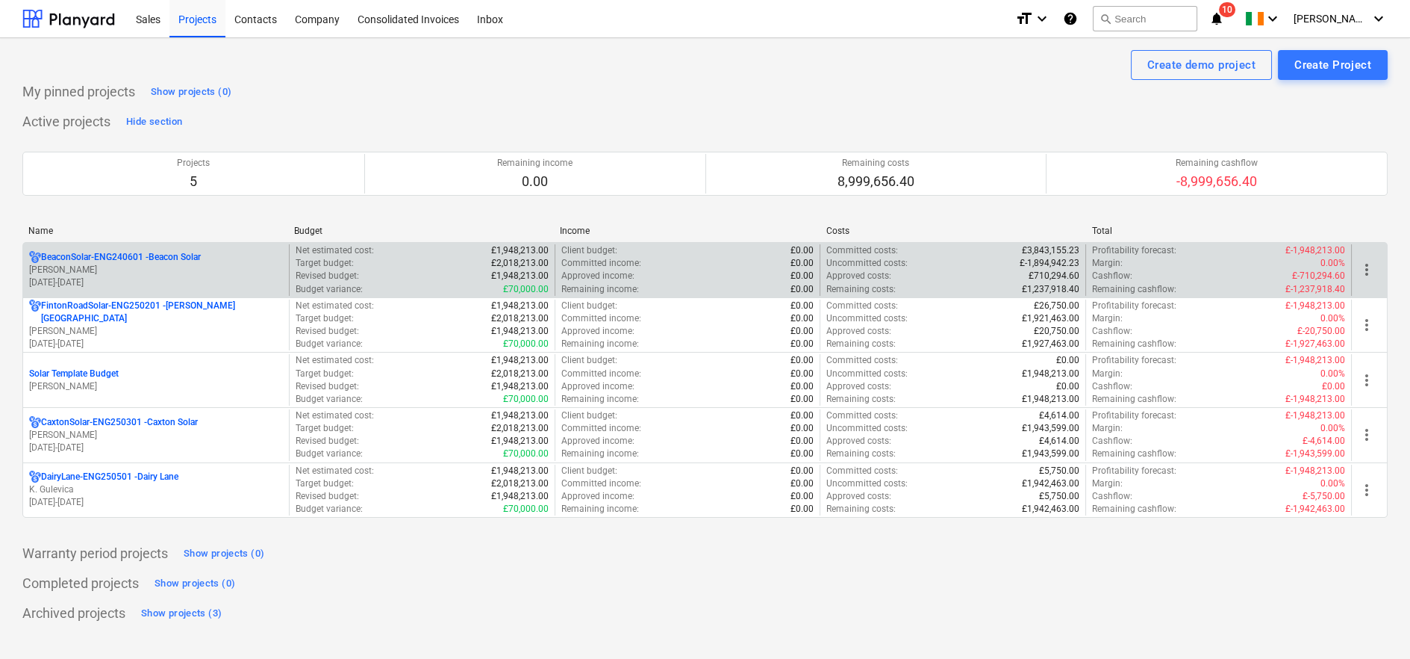
click at [149, 271] on p "[PERSON_NAME]" at bounding box center [156, 270] width 254 height 13
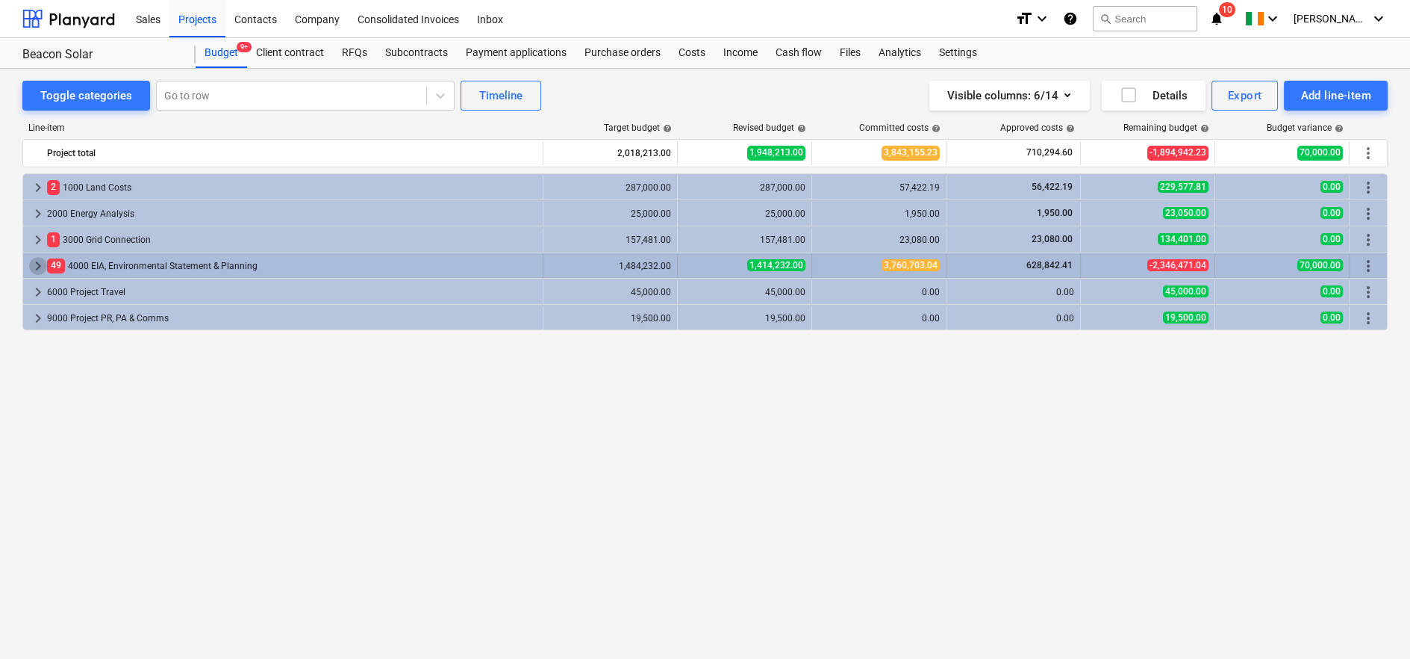
click at [33, 264] on span "keyboard_arrow_right" at bounding box center [38, 266] width 18 height 18
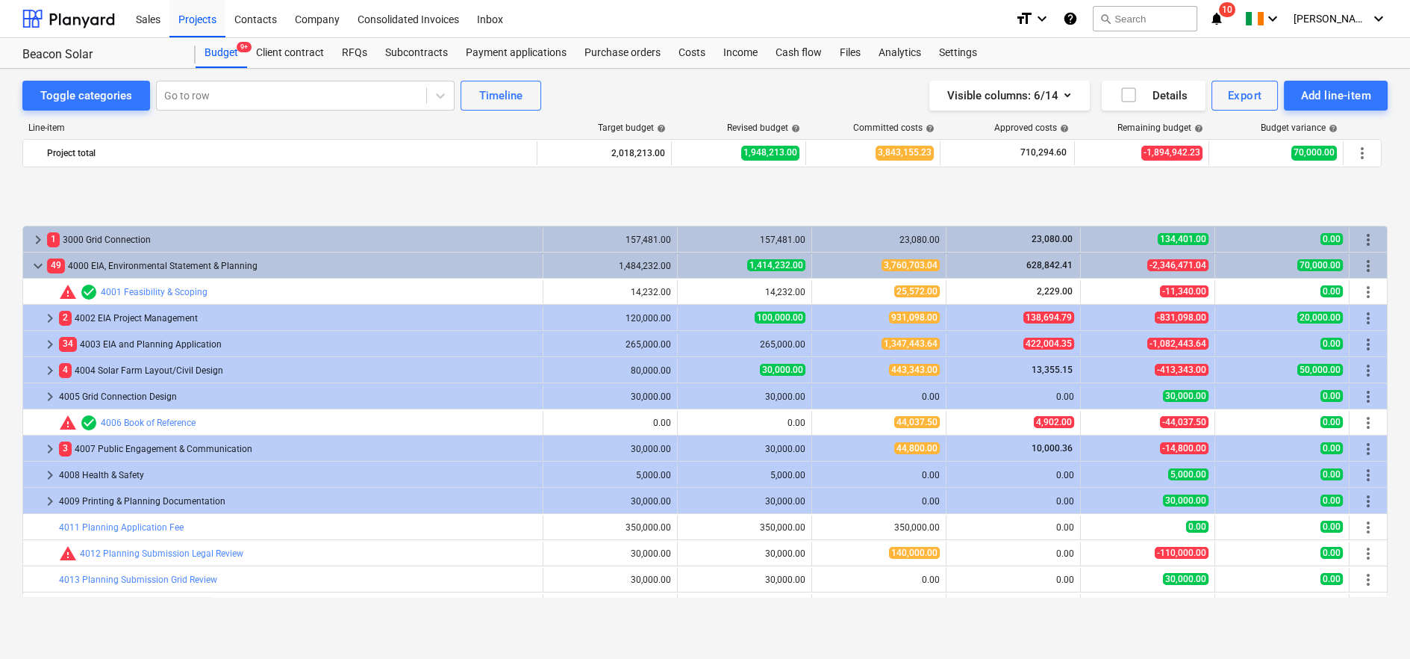
scroll to position [83, 0]
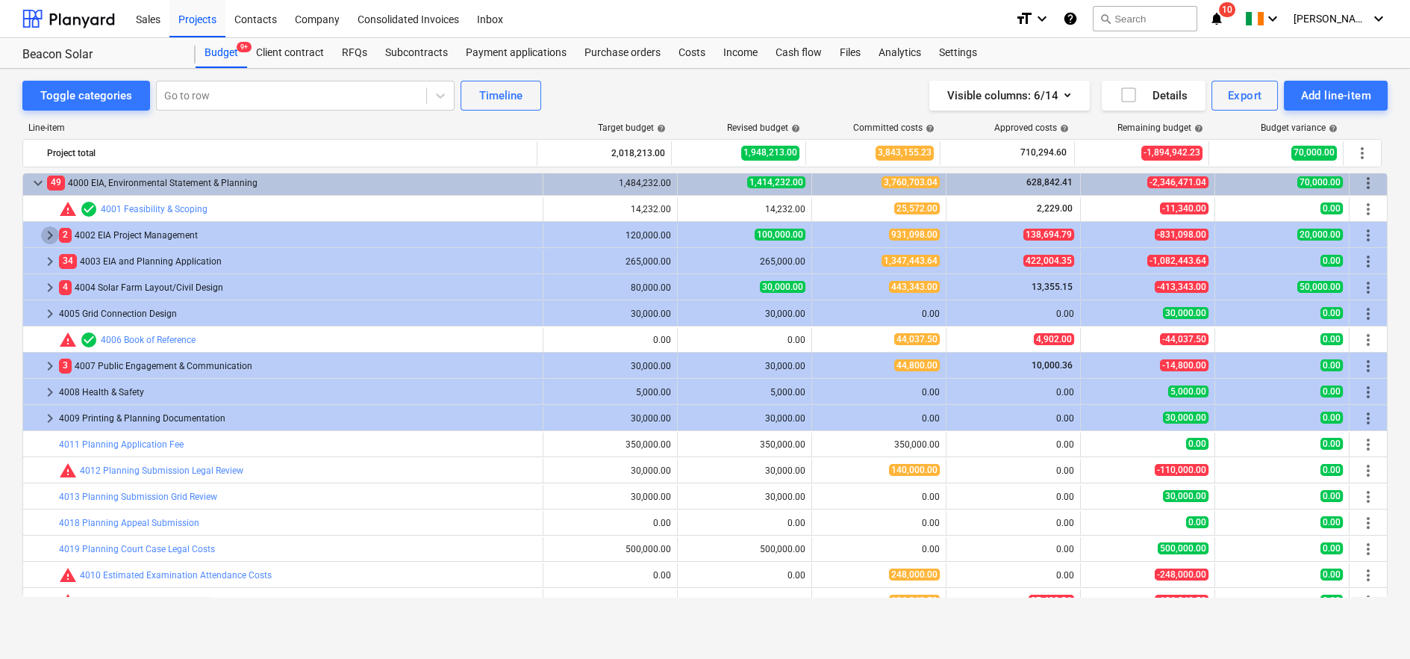
click at [51, 233] on span "keyboard_arrow_right" at bounding box center [50, 235] width 18 height 18
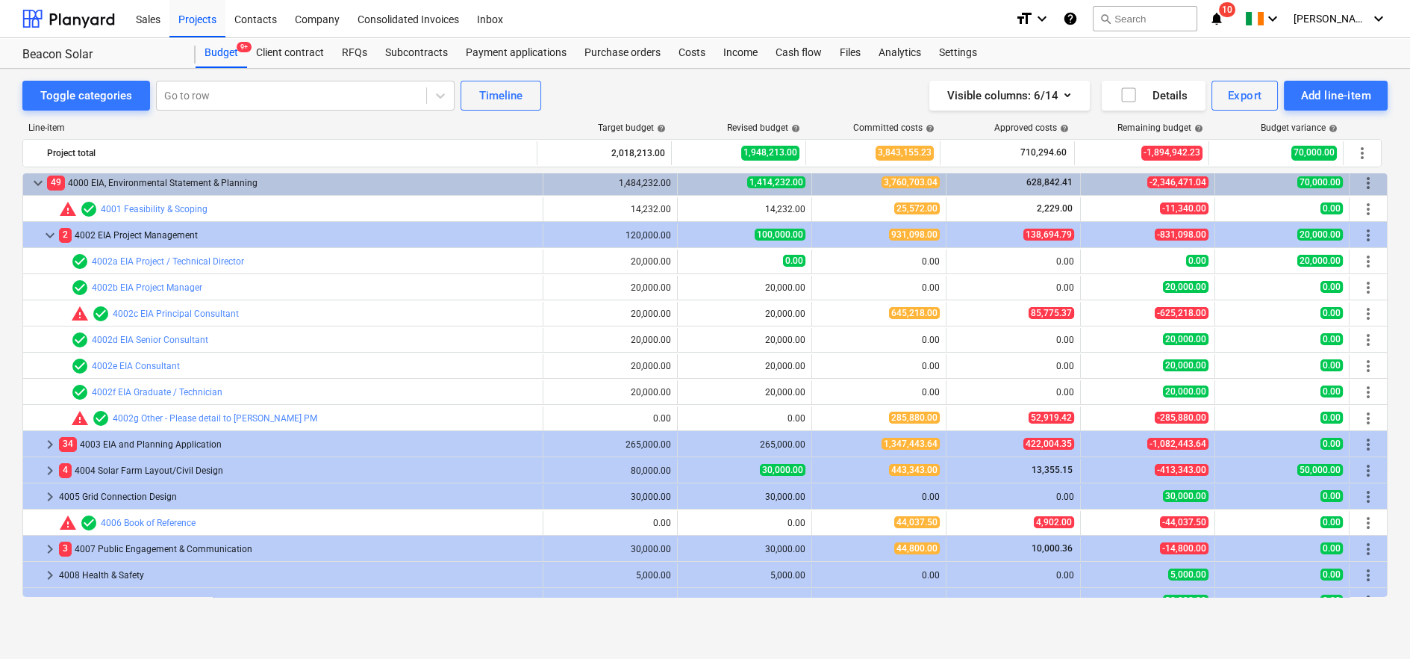
click at [50, 233] on span "keyboard_arrow_down" at bounding box center [50, 235] width 18 height 18
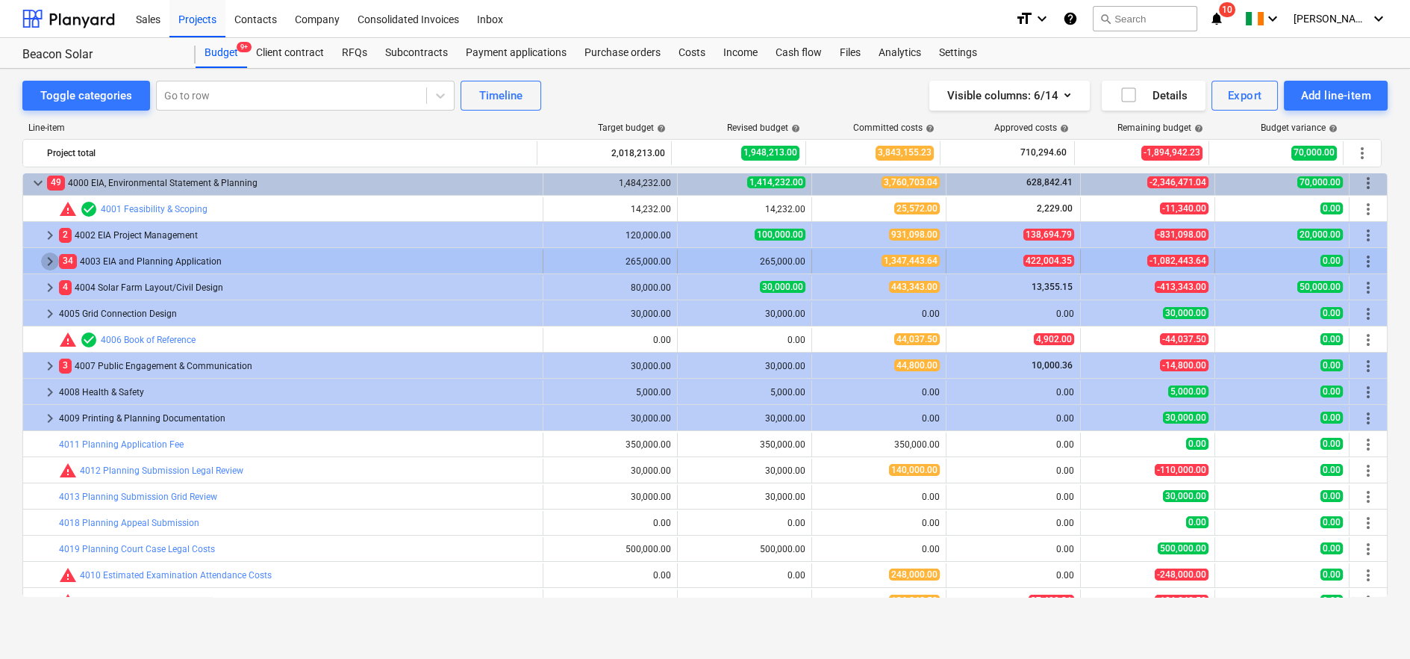
click at [50, 262] on span "keyboard_arrow_right" at bounding box center [50, 261] width 18 height 18
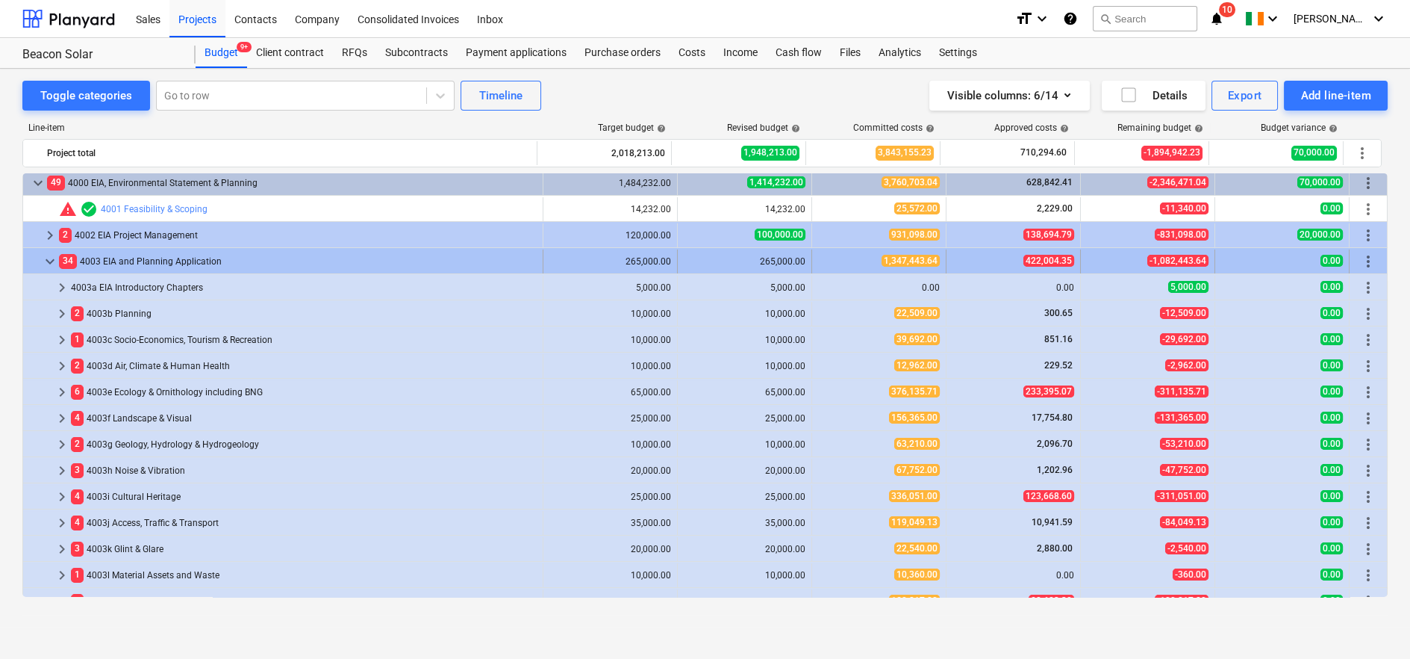
click at [50, 258] on span "keyboard_arrow_down" at bounding box center [50, 261] width 18 height 18
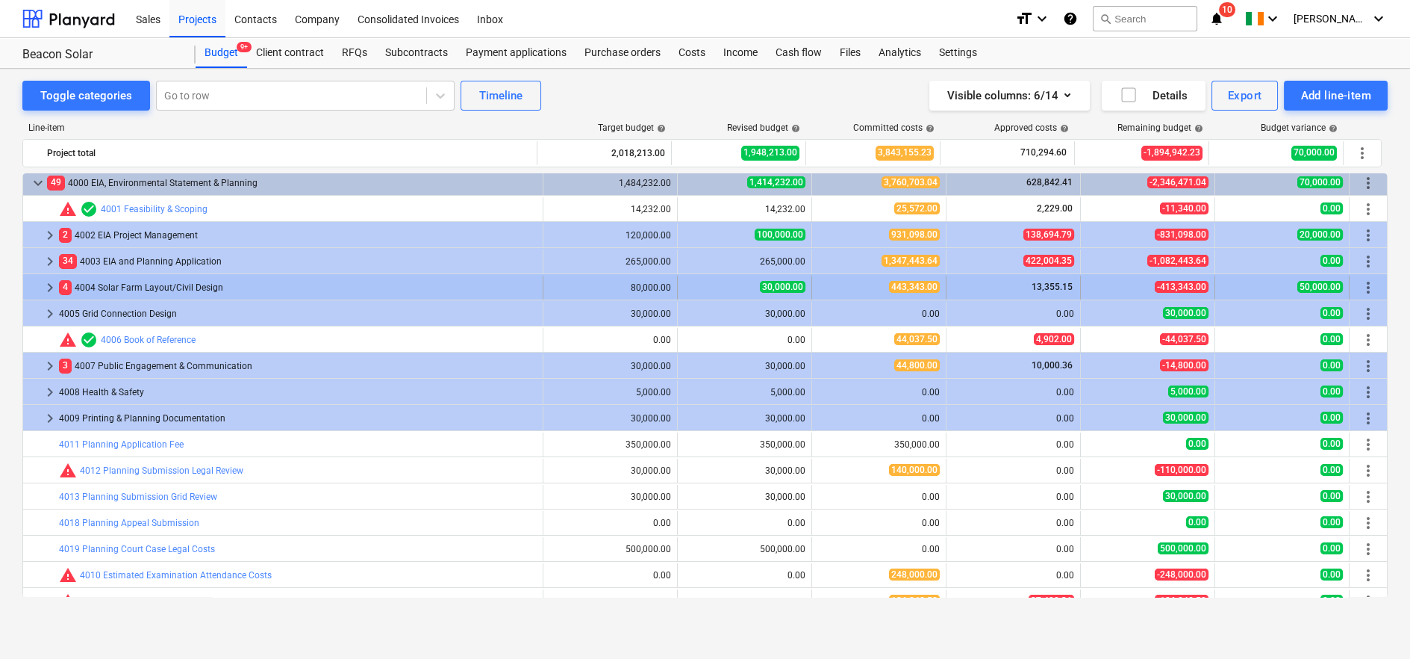
click at [49, 283] on span "keyboard_arrow_right" at bounding box center [50, 288] width 18 height 18
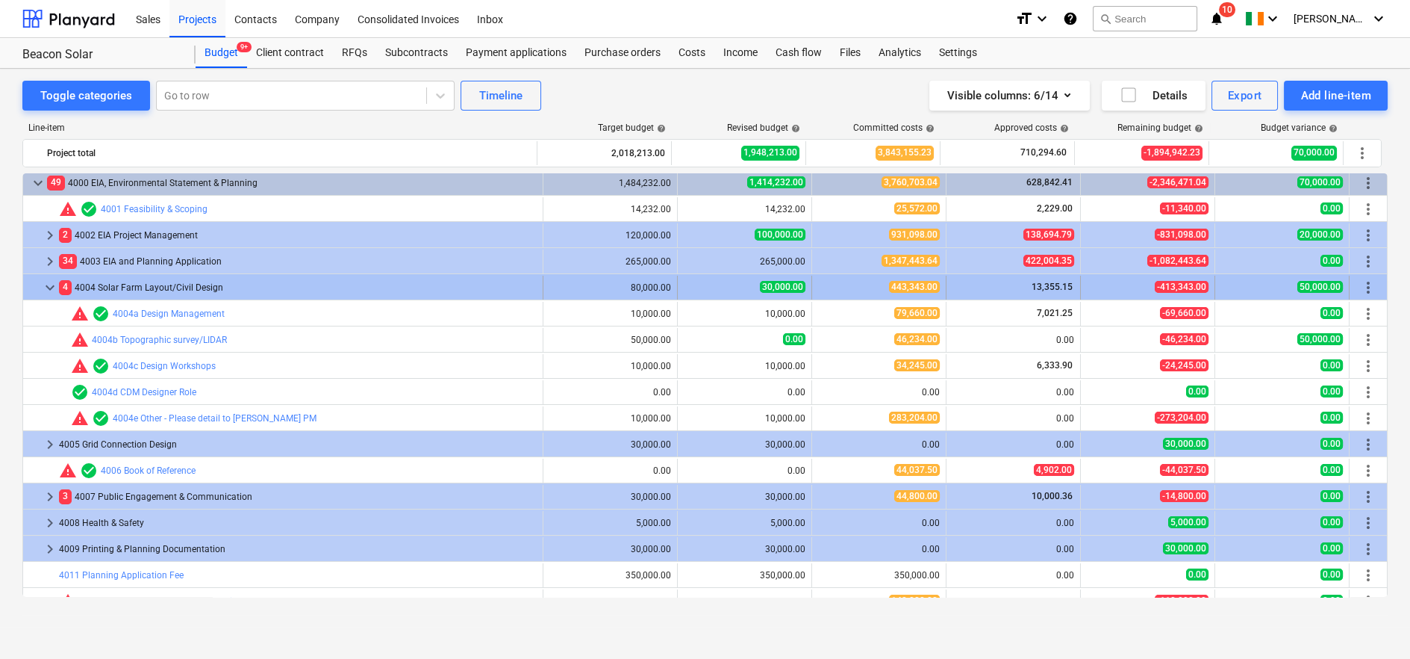
click at [49, 281] on span "keyboard_arrow_down" at bounding box center [50, 288] width 18 height 18
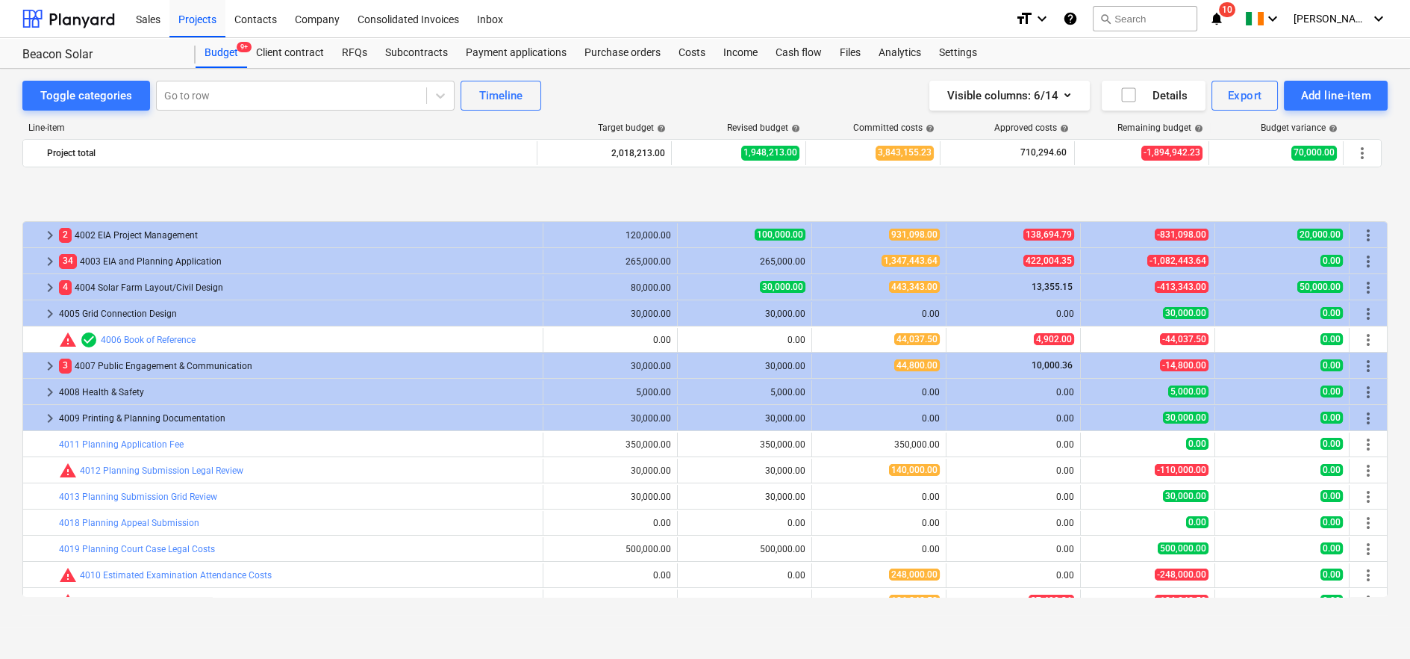
scroll to position [166, 0]
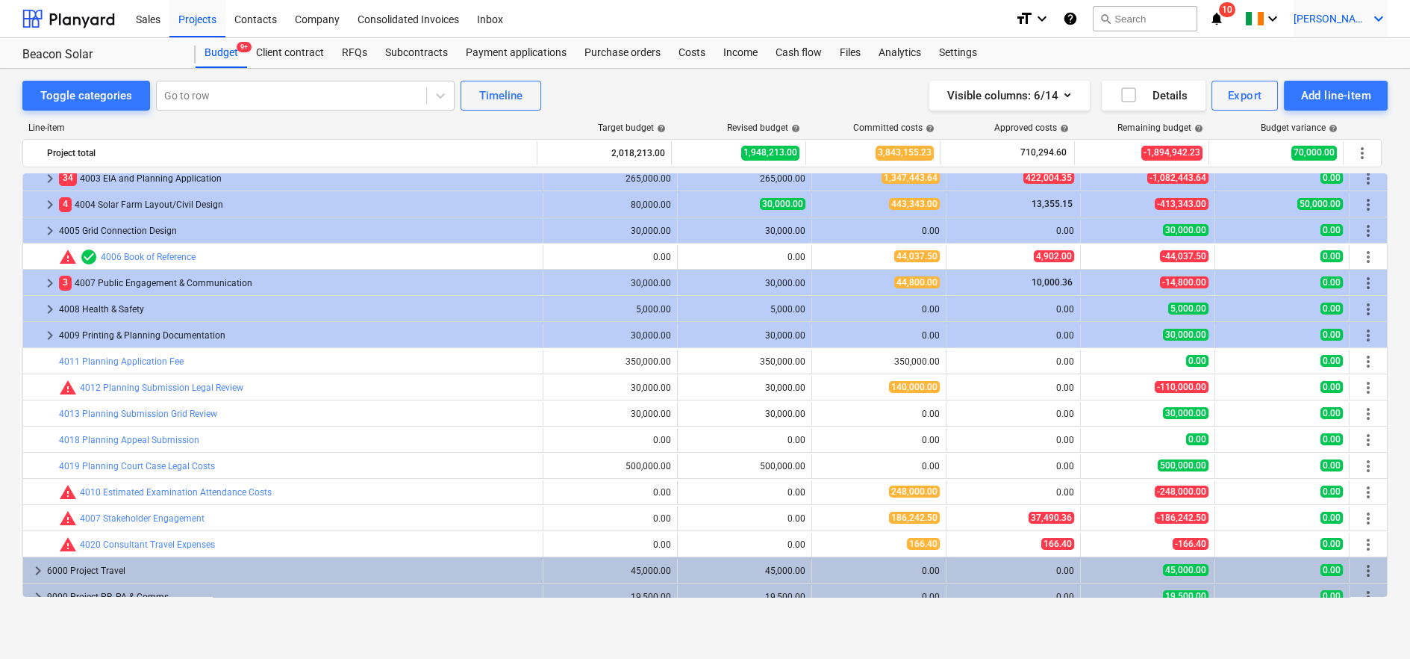
click at [1339, 21] on span "[PERSON_NAME]" at bounding box center [1331, 19] width 75 height 12
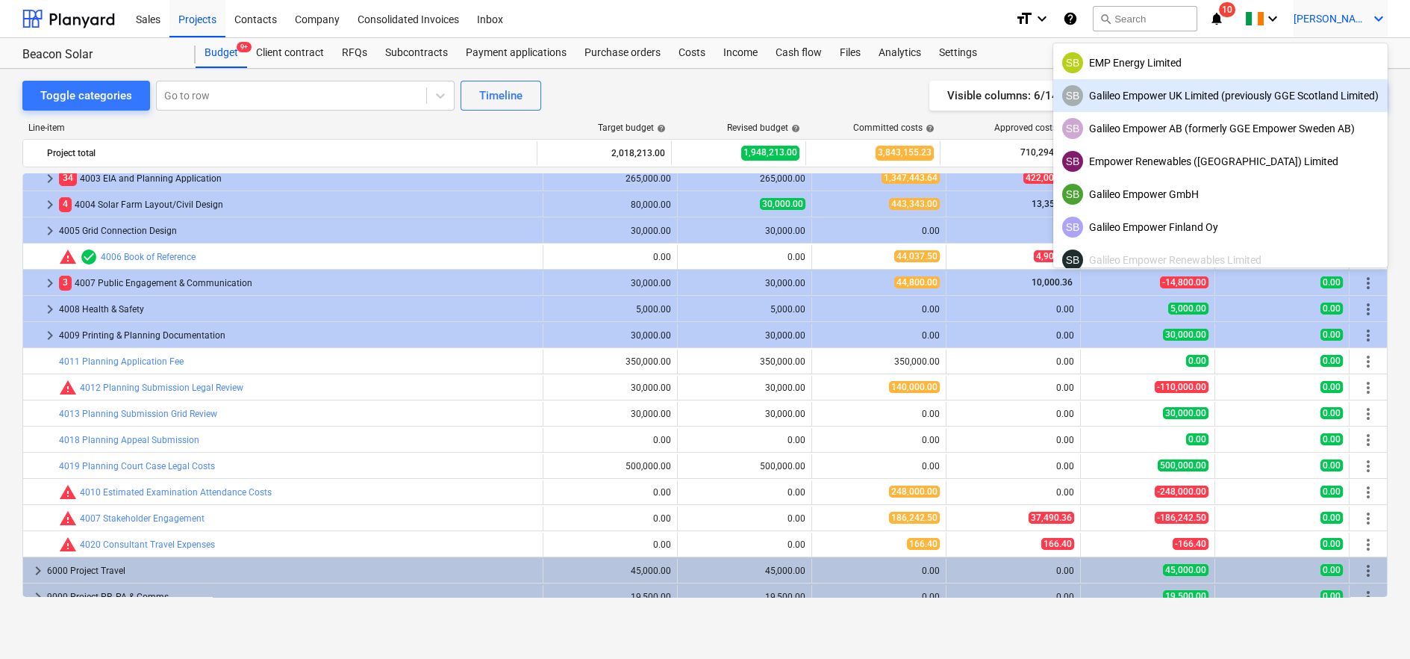
click at [1196, 102] on div "SB Galileo Empower UK Limited (previously GGE Scotland Limited)" at bounding box center [1220, 95] width 317 height 21
